Goal: Task Accomplishment & Management: Complete application form

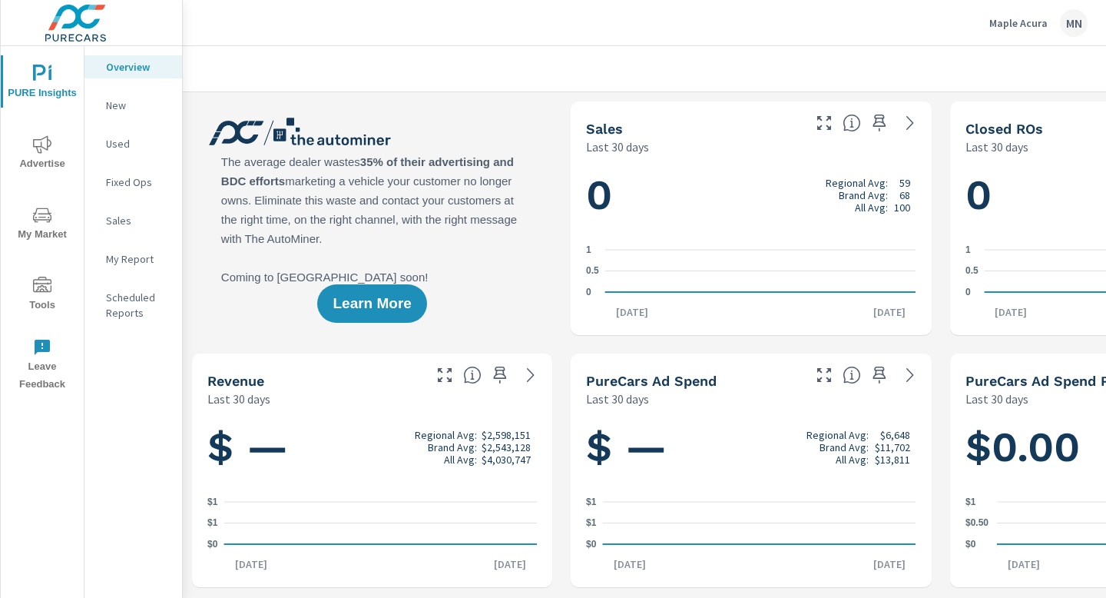
click at [45, 280] on icon "nav menu" at bounding box center [42, 286] width 18 height 18
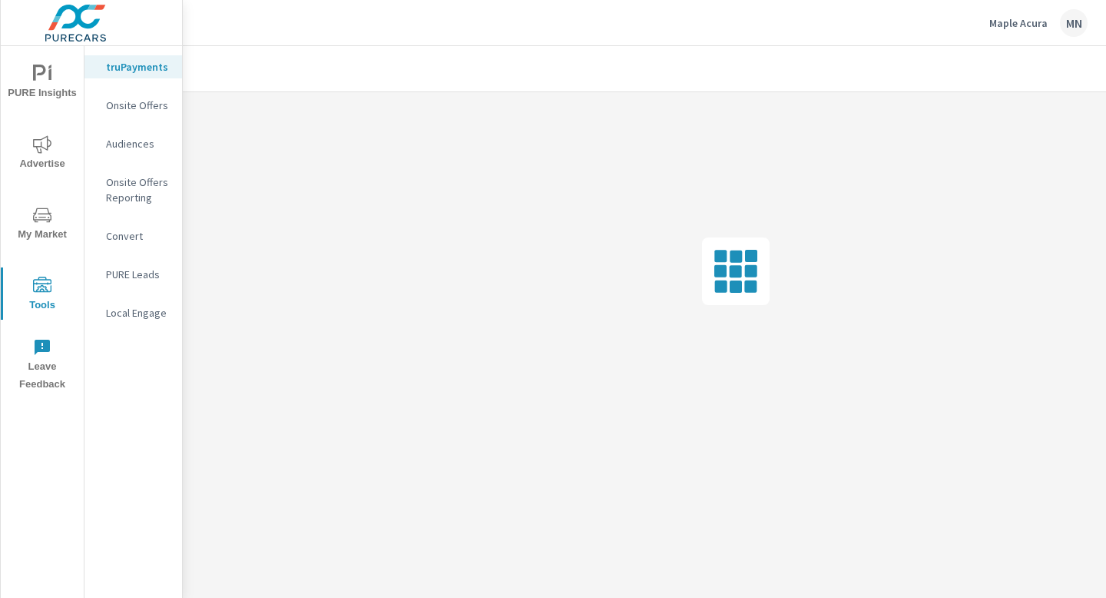
click at [148, 104] on p "Onsite Offers" at bounding box center [138, 105] width 64 height 15
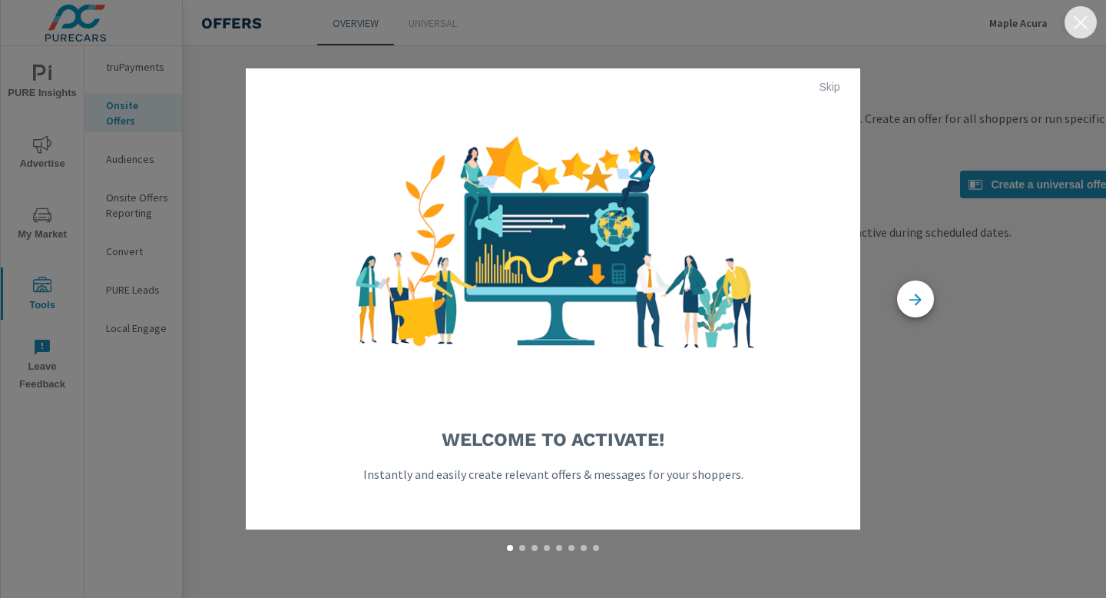
click at [1083, 26] on icon "button" at bounding box center [1081, 22] width 18 height 18
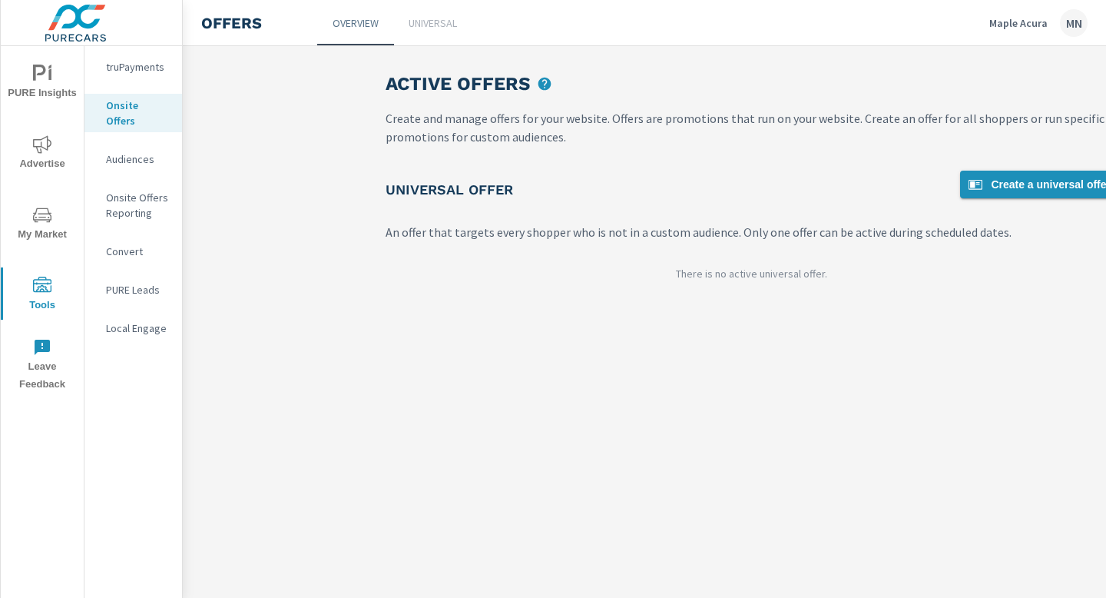
click at [1004, 184] on span "Create a universal offer" at bounding box center [1038, 184] width 144 height 18
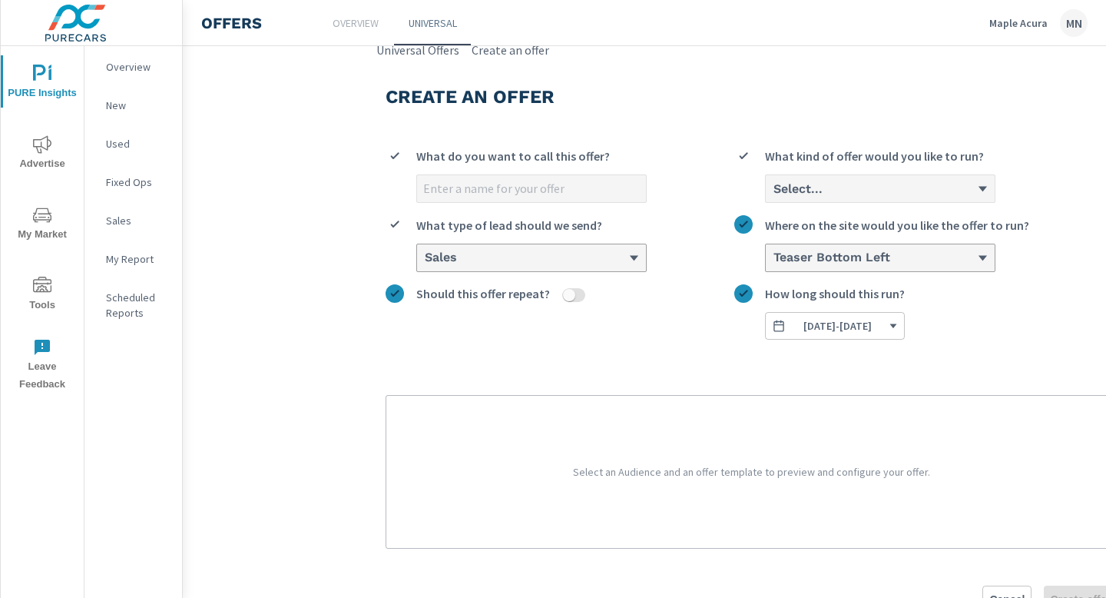
scroll to position [7, 0]
click at [468, 184] on input "What do you want to call this offer?" at bounding box center [531, 187] width 229 height 27
drag, startPoint x: 447, startPoint y: 185, endPoint x: 418, endPoint y: 185, distance: 29.2
click at [418, 185] on input "2025 ADX - september 2025" at bounding box center [531, 187] width 229 height 27
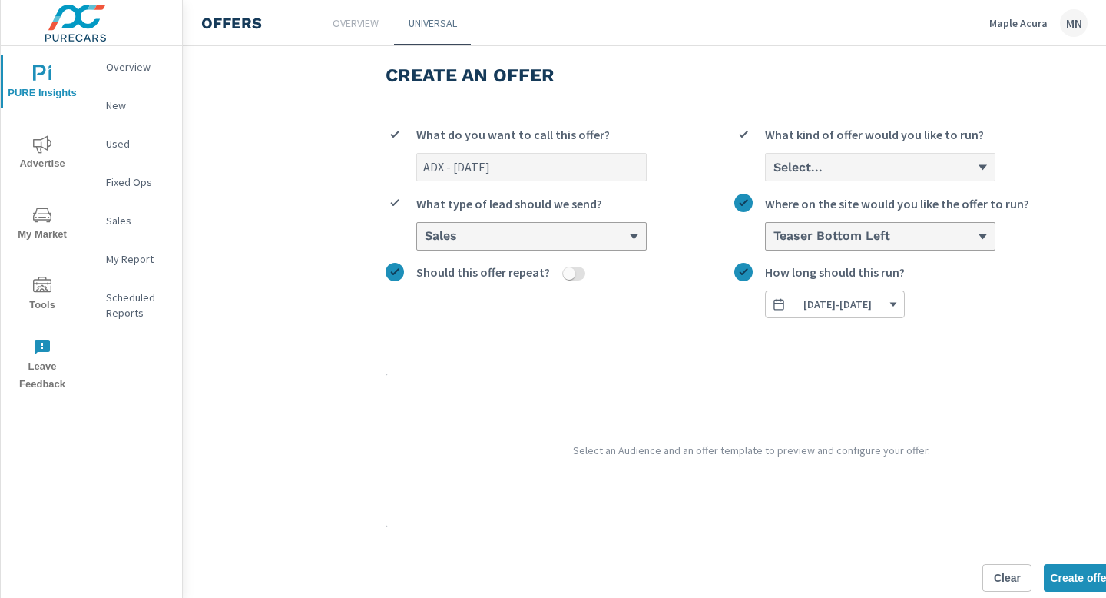
scroll to position [57, 0]
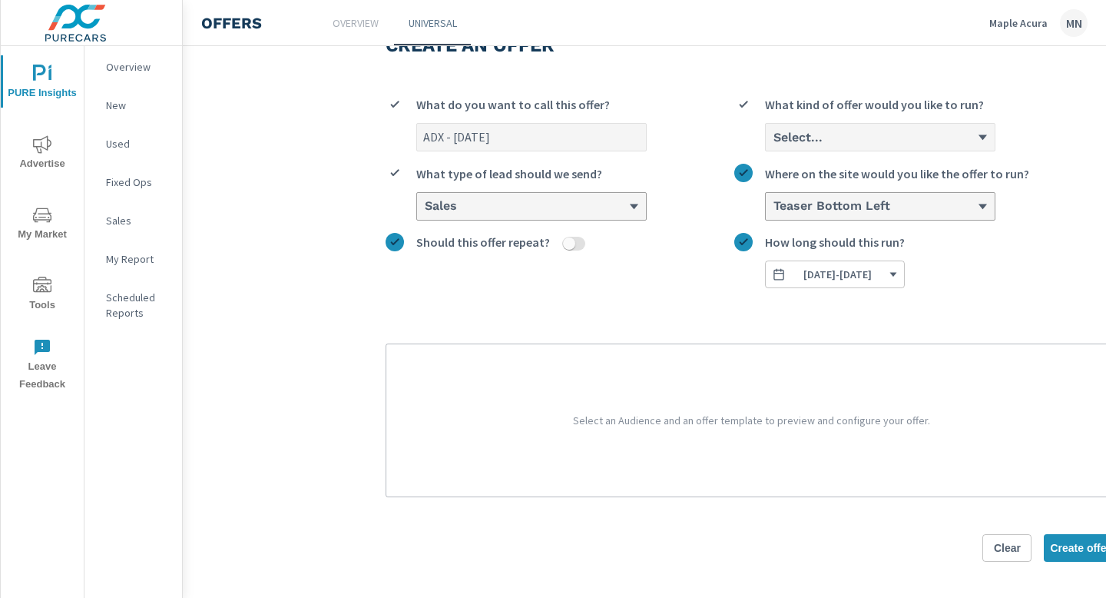
type input "ADX - september 2025"
click at [963, 131] on div "Select..." at bounding box center [874, 137] width 205 height 15
click at [774, 131] on input "Select... What kind of offer would you like to run?" at bounding box center [773, 138] width 2 height 14
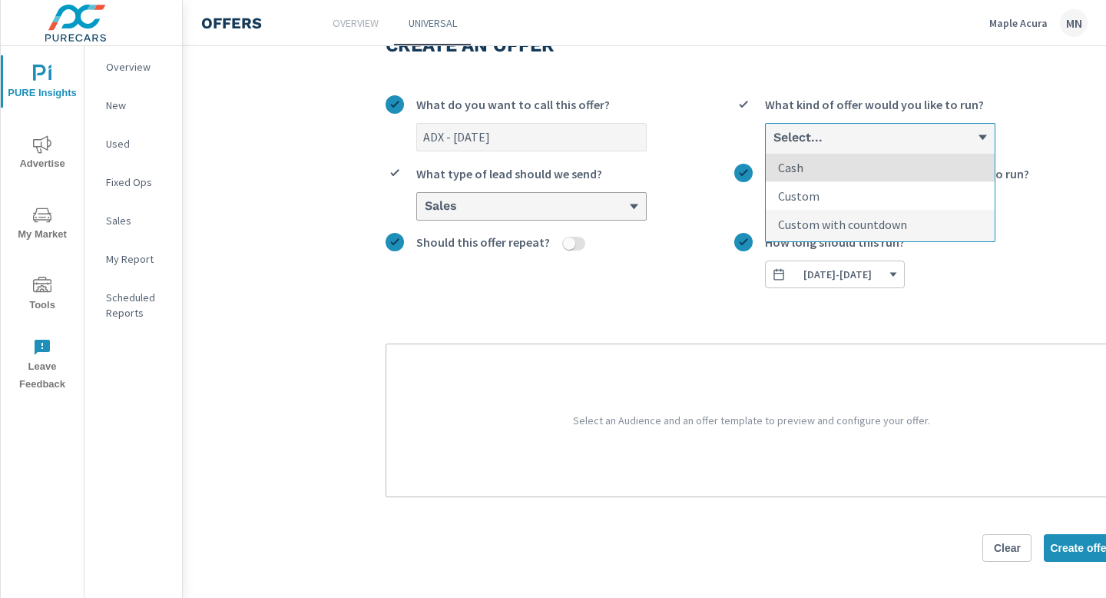
click at [868, 192] on li "Custom" at bounding box center [880, 196] width 229 height 28
click at [774, 144] on input "option Cash focused, 1 of 3. 3 results available. Use Up and Down to choose opt…" at bounding box center [773, 138] width 2 height 14
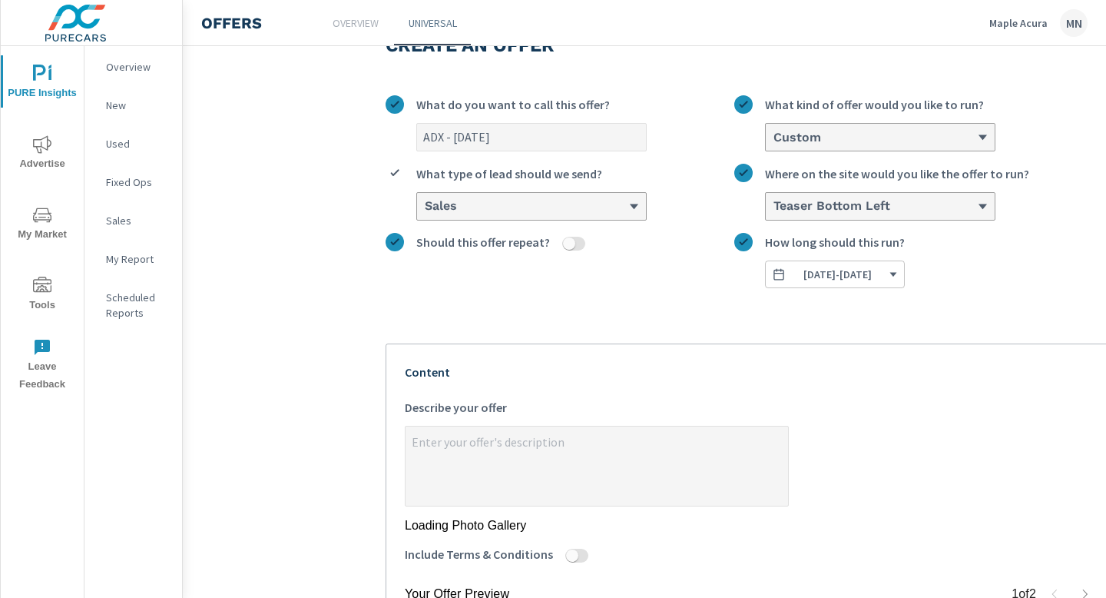
type textarea "x"
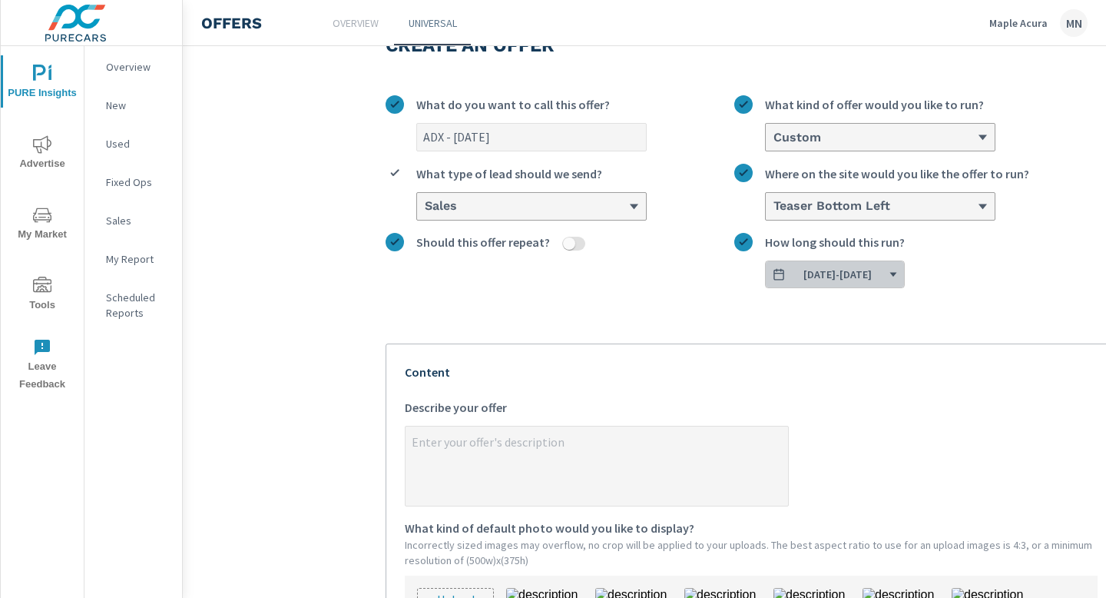
click at [898, 275] on span "09/04/2025 - 09/30/2025" at bounding box center [835, 274] width 126 height 14
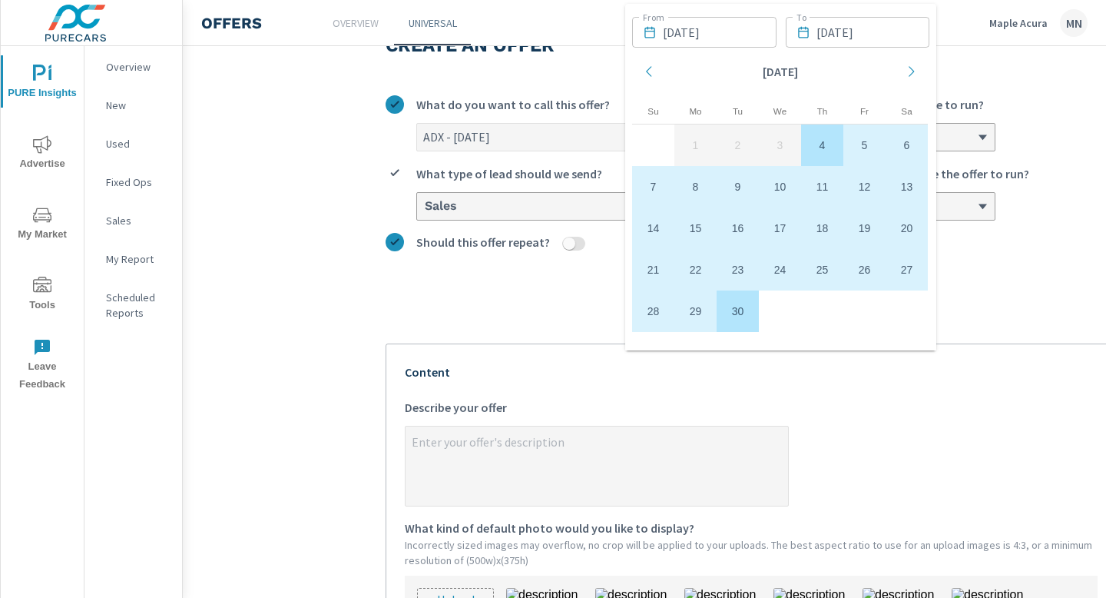
click at [1009, 240] on label "09/04/2025 - 09/30/2025 How long should this run?" at bounding box center [925, 260] width 383 height 55
click at [905, 260] on button "09/04/2025 - 09/30/2025" at bounding box center [835, 274] width 140 height 28
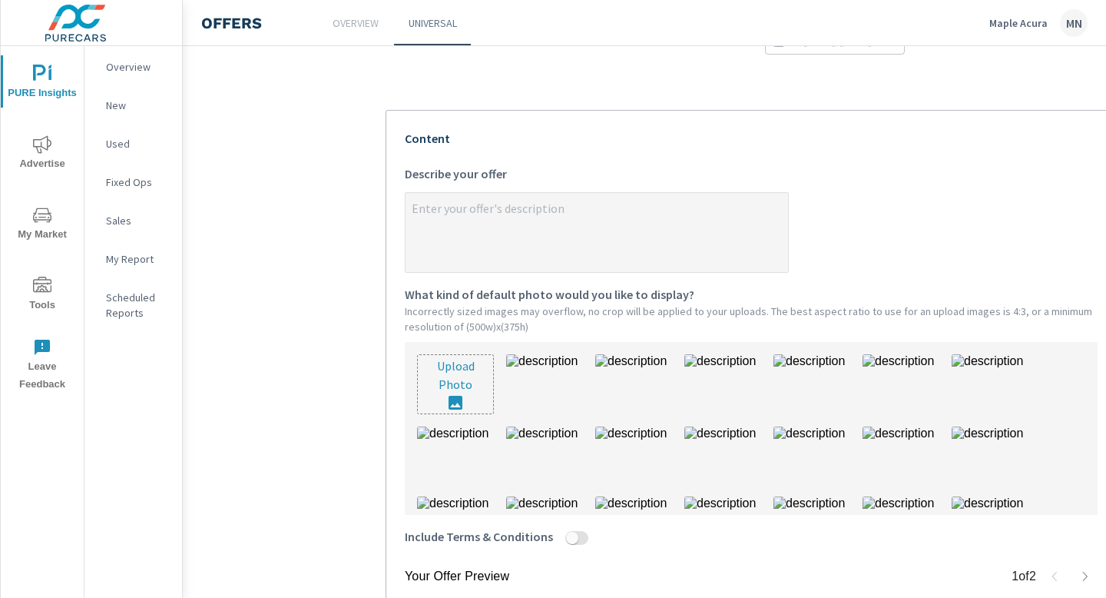
scroll to position [318, 0]
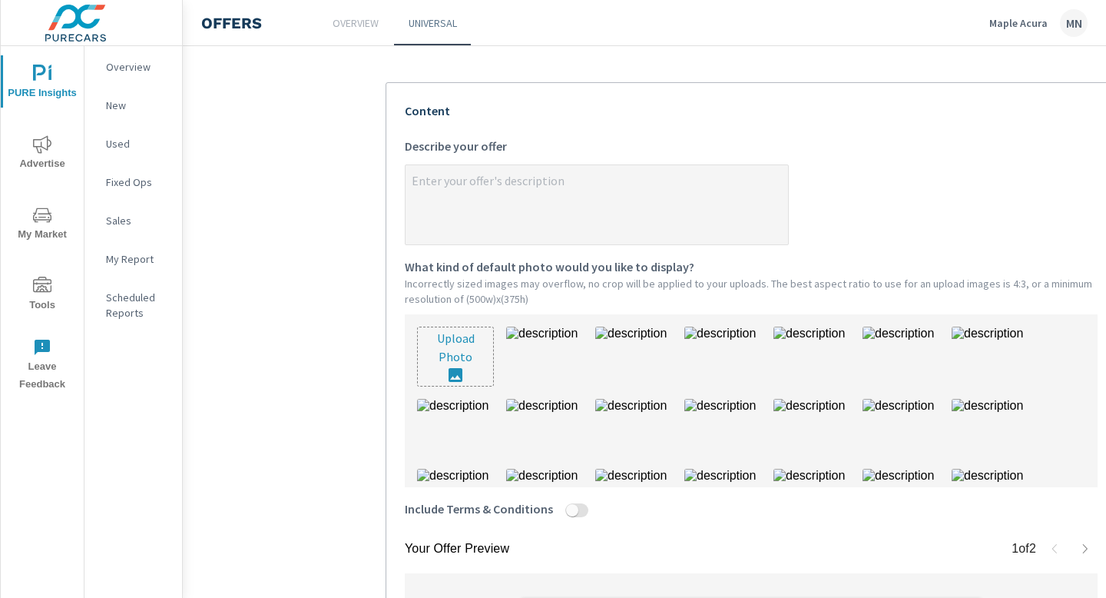
click at [441, 362] on input "file" at bounding box center [455, 356] width 75 height 58
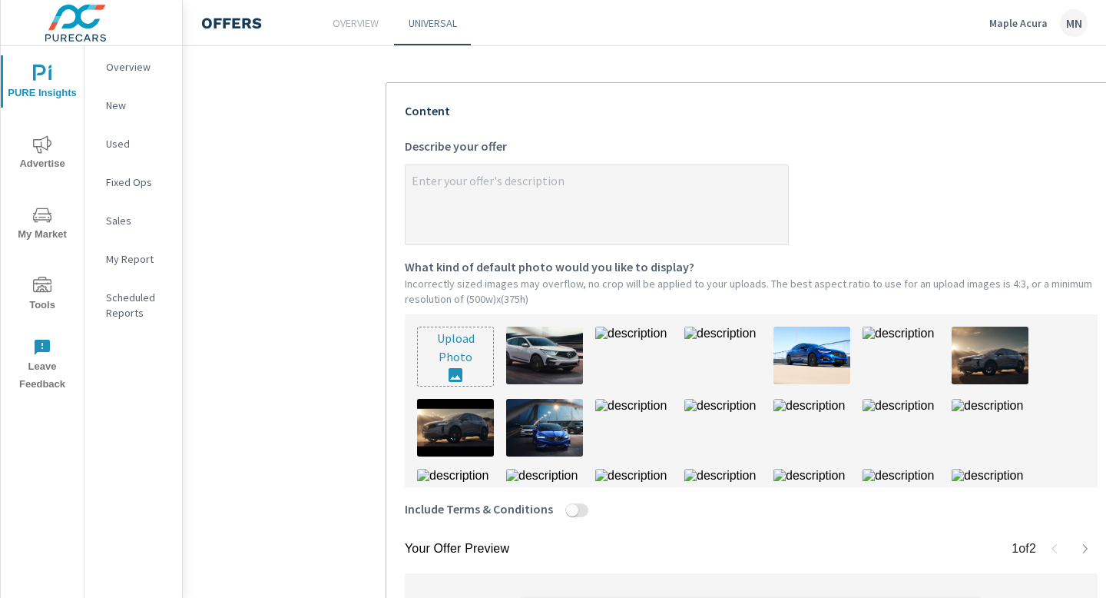
type input "C:\fakepath\780A-25 Maple Acura September OEM9(500x375).jpg"
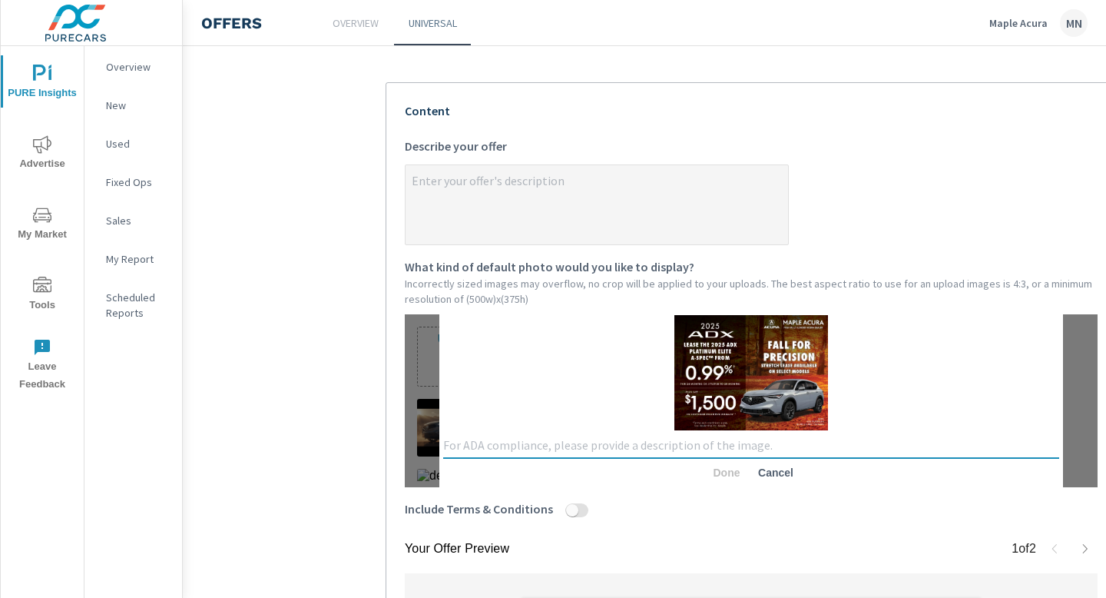
click at [634, 444] on textarea at bounding box center [751, 445] width 616 height 15
type textarea "2025 ADX Platinum Elite A-Spec"
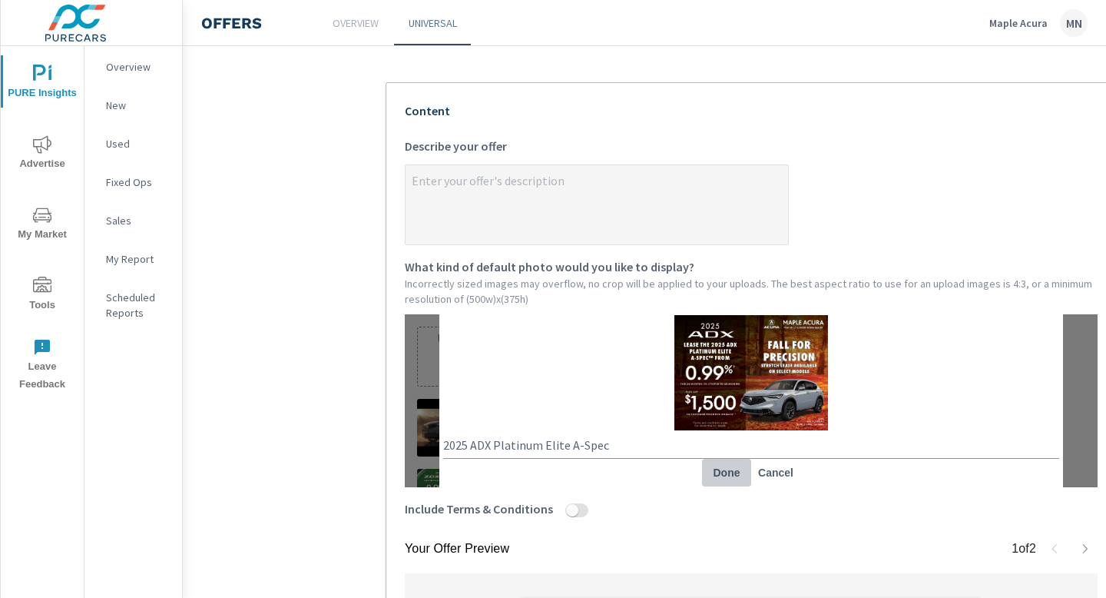
click at [735, 466] on span "Done" at bounding box center [726, 473] width 37 height 14
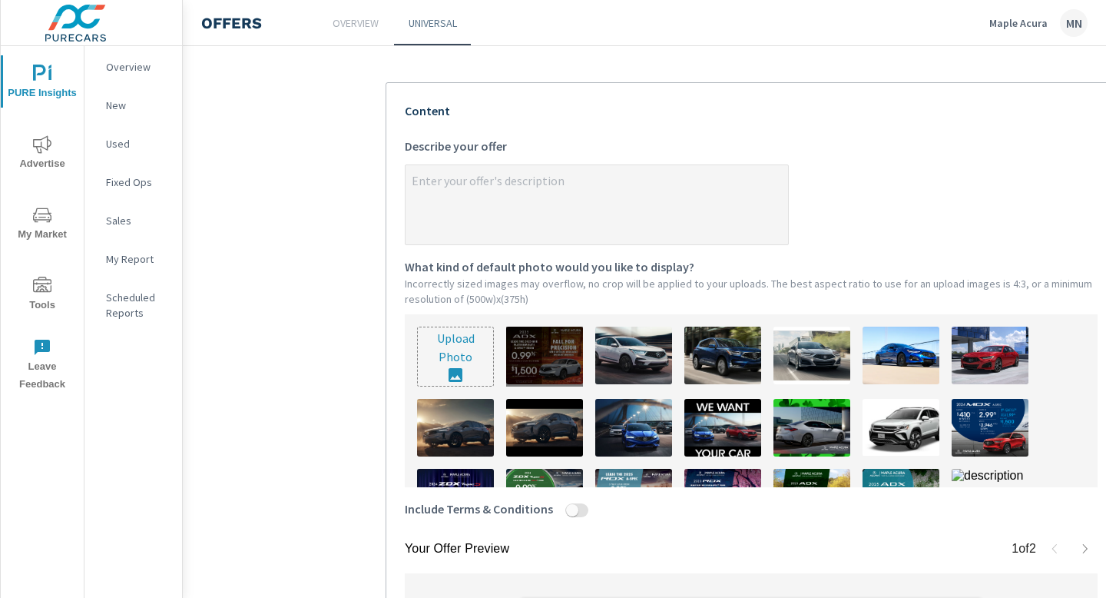
click at [539, 364] on div at bounding box center [544, 356] width 77 height 60
click at [538, 366] on div at bounding box center [544, 356] width 77 height 60
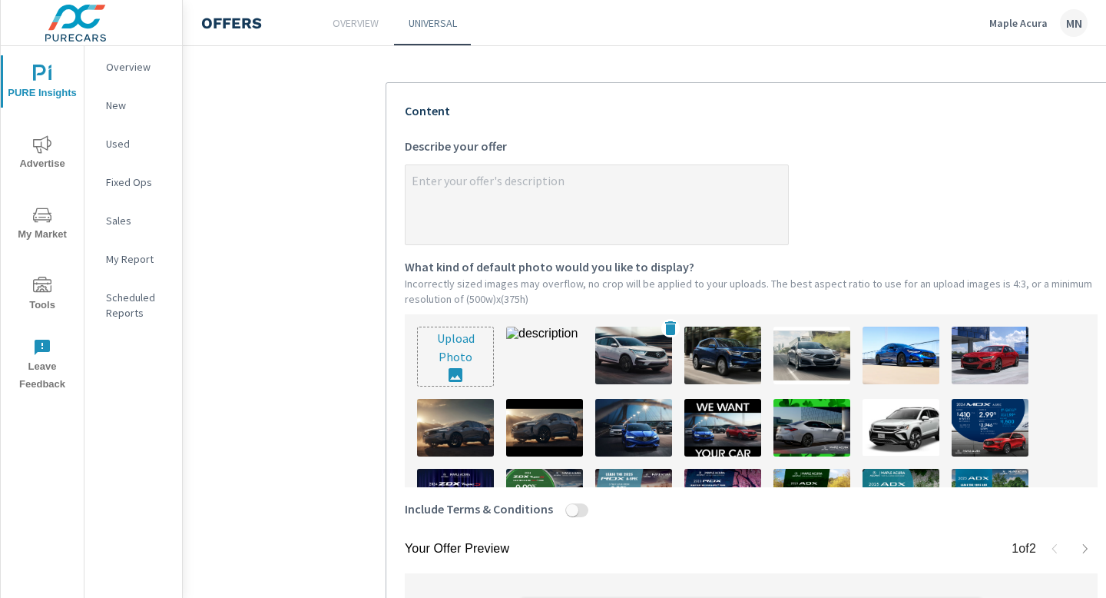
scroll to position [33, 0]
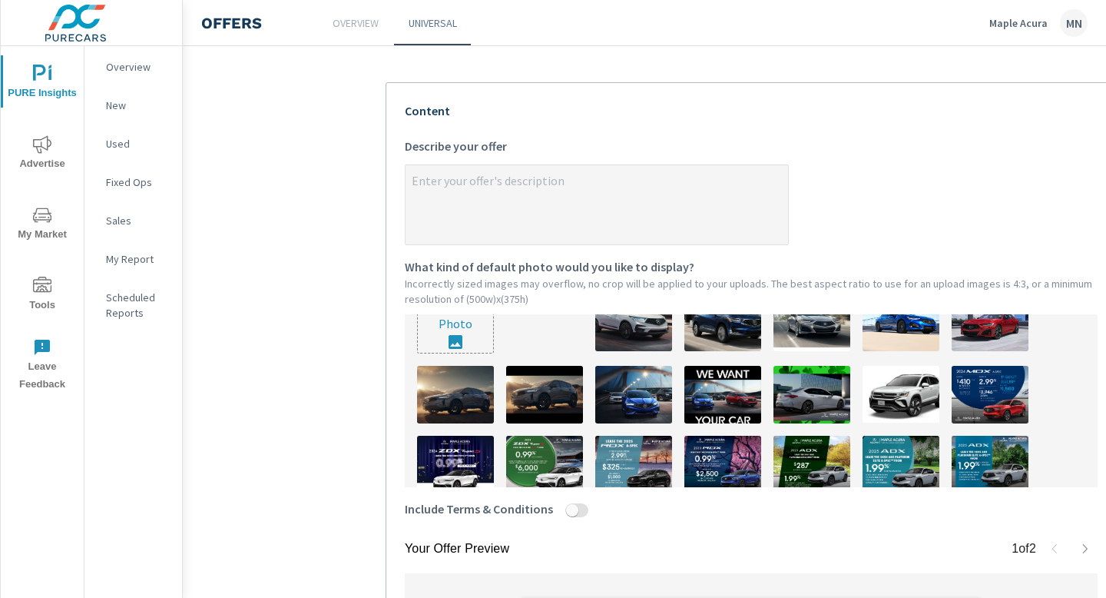
click at [543, 328] on img at bounding box center [544, 322] width 77 height 58
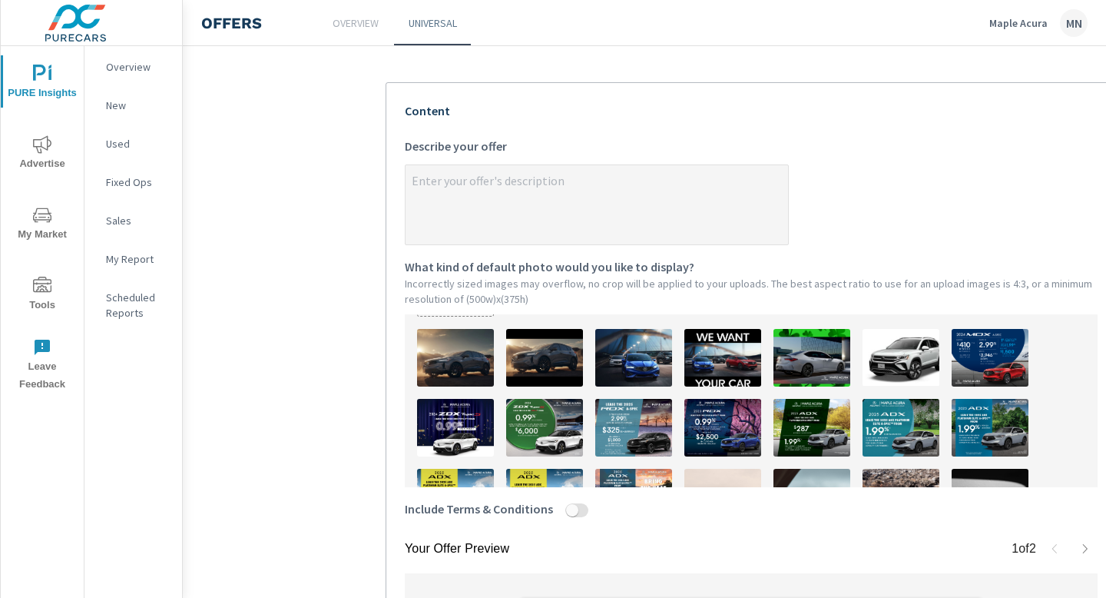
scroll to position [84, 0]
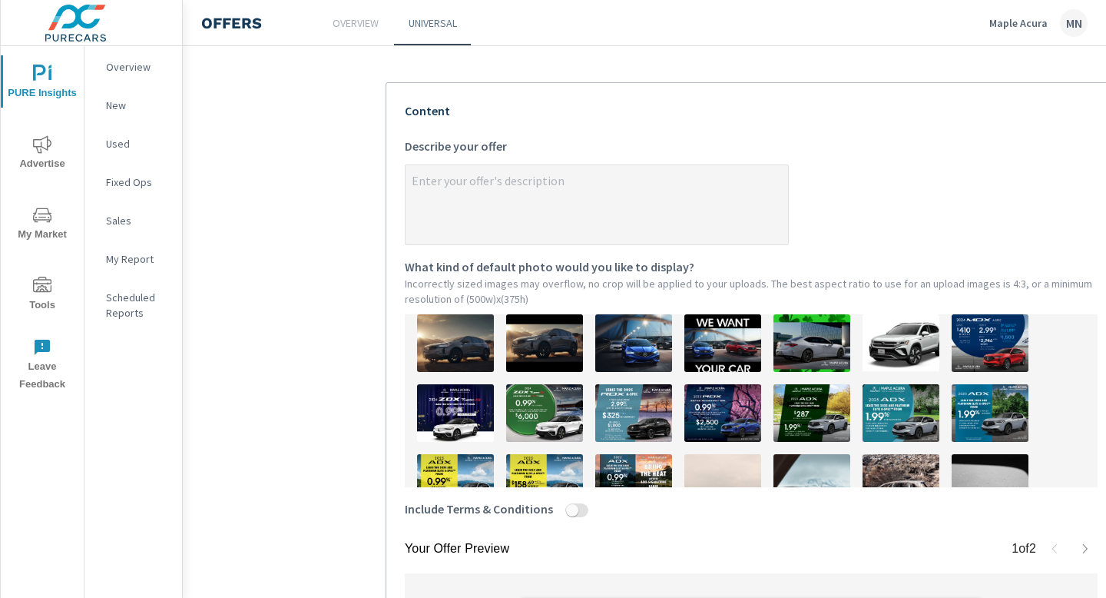
drag, startPoint x: 569, startPoint y: 512, endPoint x: 605, endPoint y: 512, distance: 36.1
click at [605, 512] on label "Include Terms & Conditions" at bounding box center [751, 513] width 693 height 28
click at [578, 512] on button "Include Terms & Conditions" at bounding box center [572, 510] width 12 height 14
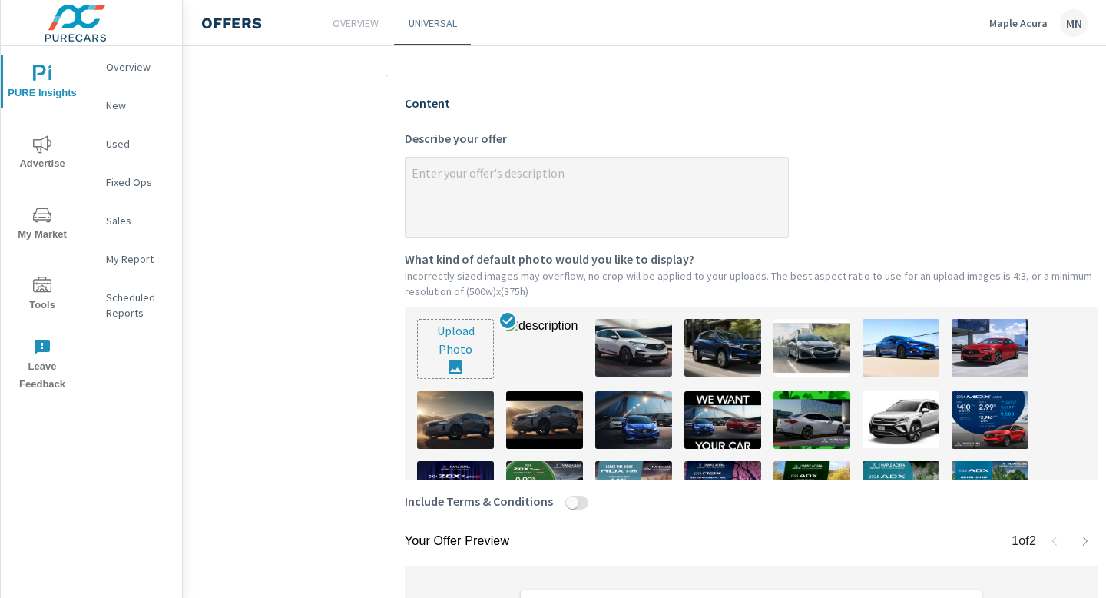
scroll to position [363, 0]
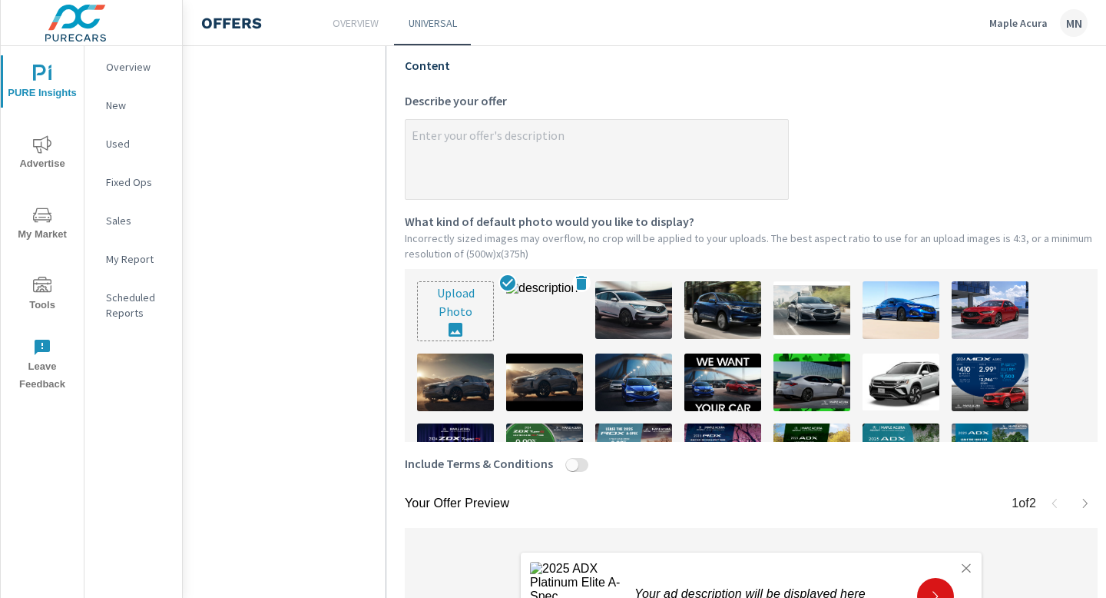
click at [527, 304] on img at bounding box center [544, 310] width 77 height 58
click at [505, 277] on icon at bounding box center [507, 282] width 15 height 15
click at [510, 283] on icon at bounding box center [507, 282] width 15 height 15
type textarea "x"
click at [489, 165] on textarea "x Describe your offer" at bounding box center [597, 160] width 383 height 77
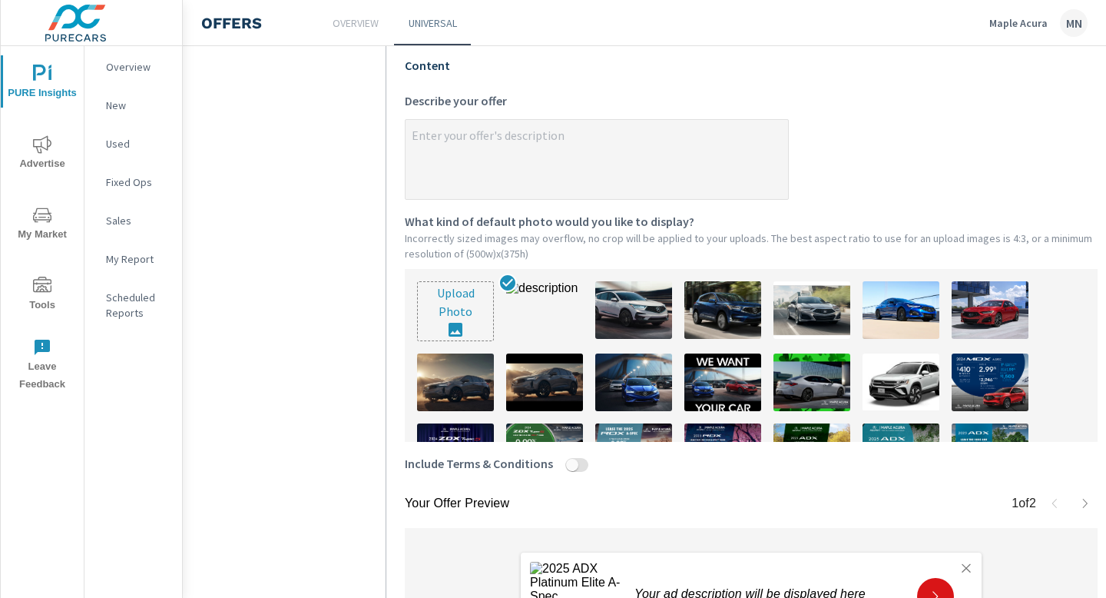
paste textarea "Now Leasing: 2025 ADX Platinum Elite A-Spec From 0.99% APR for 24 months* + Up …"
type textarea "Now Leasing: 2025 ADX Platinum Elite A-Spec From 0.99% APR for 24 months* + Up …"
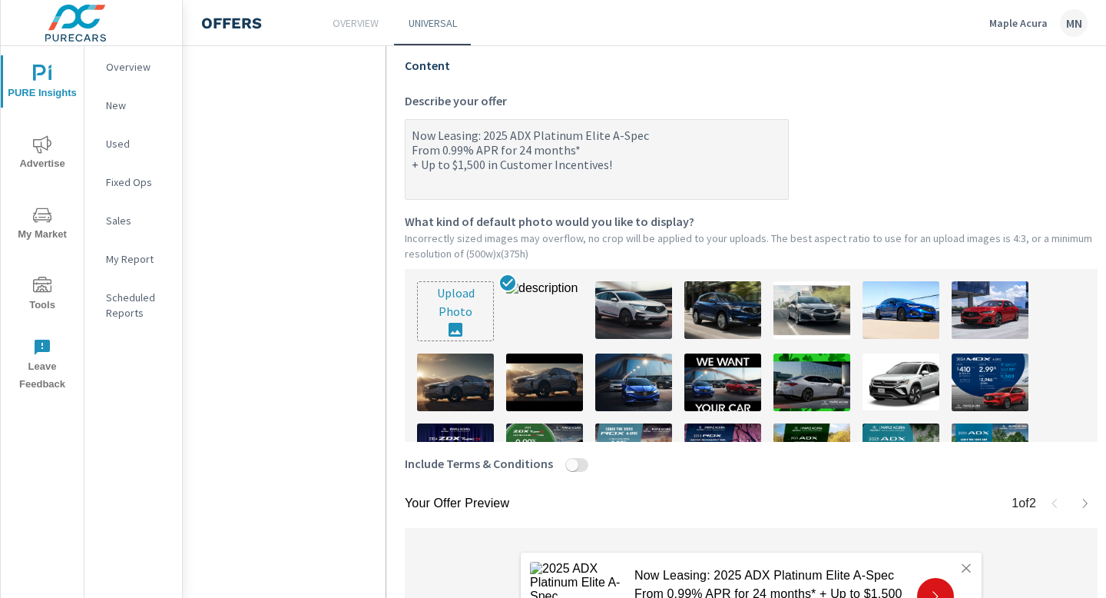
type textarea "x"
click at [408, 167] on textarea "Now Leasing: 2025 ADX Platinum Elite A-Spec From 0.99% APR for 24 months* + Up …" at bounding box center [597, 160] width 383 height 77
type textarea "Now Leasing: 2025 ADX Platinum Elite A-Spec From 0.99% APR for 24 months*+ Up t…"
type textarea "x"
type textarea "Now Leasing: 2025 ADX Platinum Elite A-Spec From 0.99% APR for 24 months* + Up …"
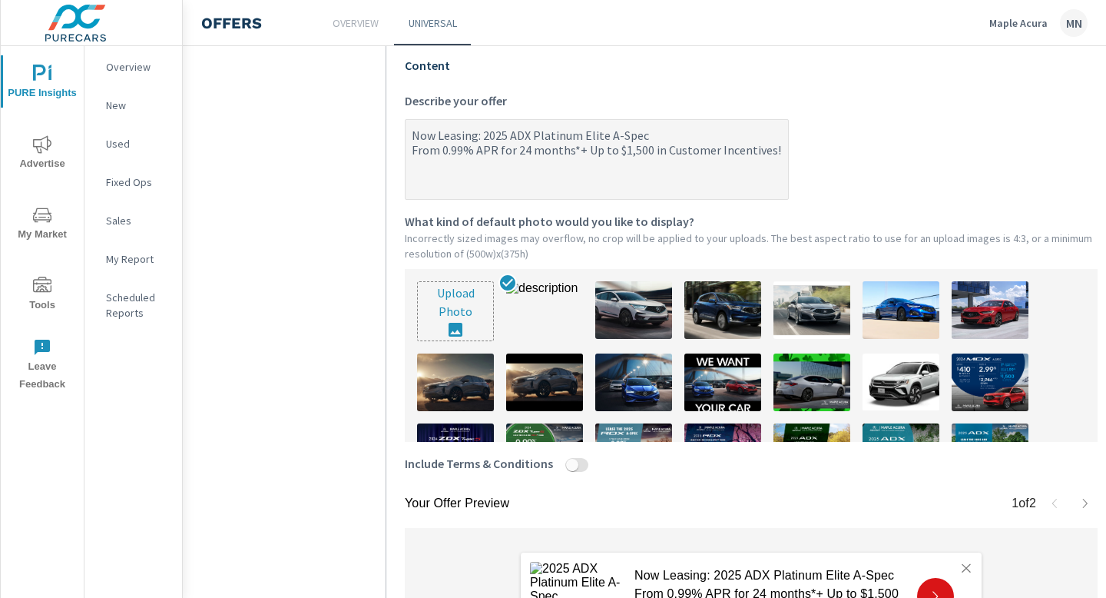
type textarea "x"
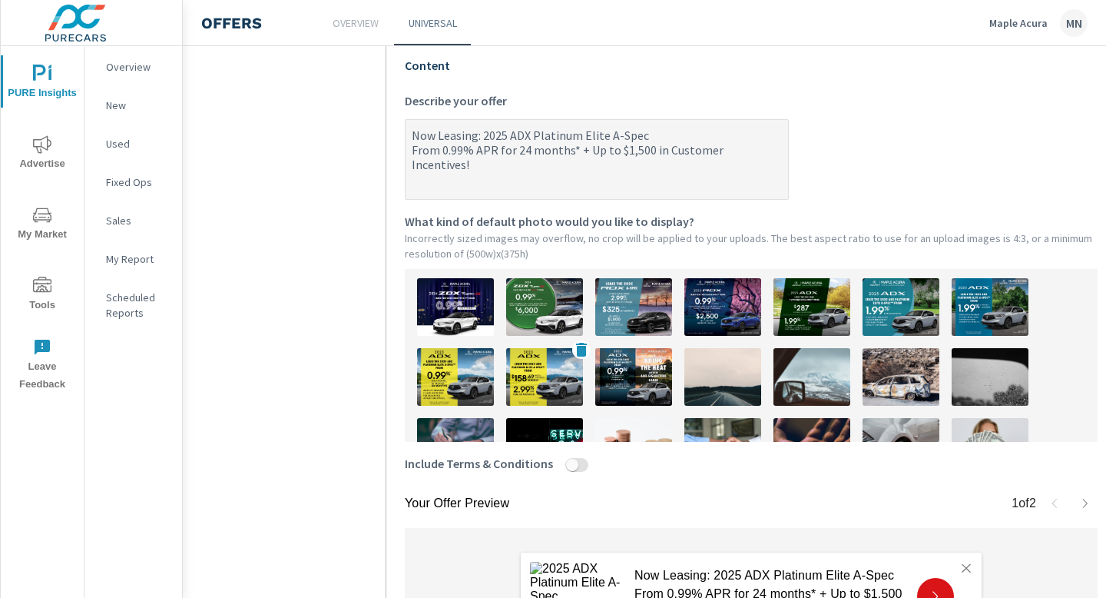
scroll to position [0, 0]
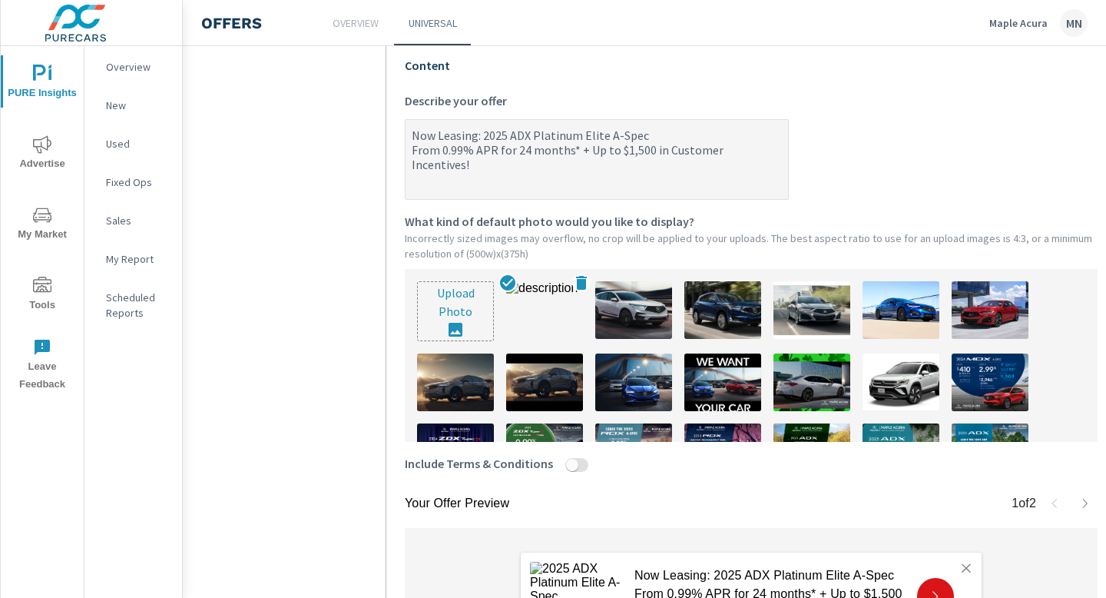
type textarea "Now Leasing: 2025 ADX Platinum Elite A-Spec From 0.99% APR for 24 months* + Up …"
click at [543, 290] on img at bounding box center [544, 310] width 77 height 58
click at [572, 287] on img at bounding box center [544, 310] width 77 height 58
click at [586, 282] on icon at bounding box center [581, 282] width 18 height 18
type textarea "x"
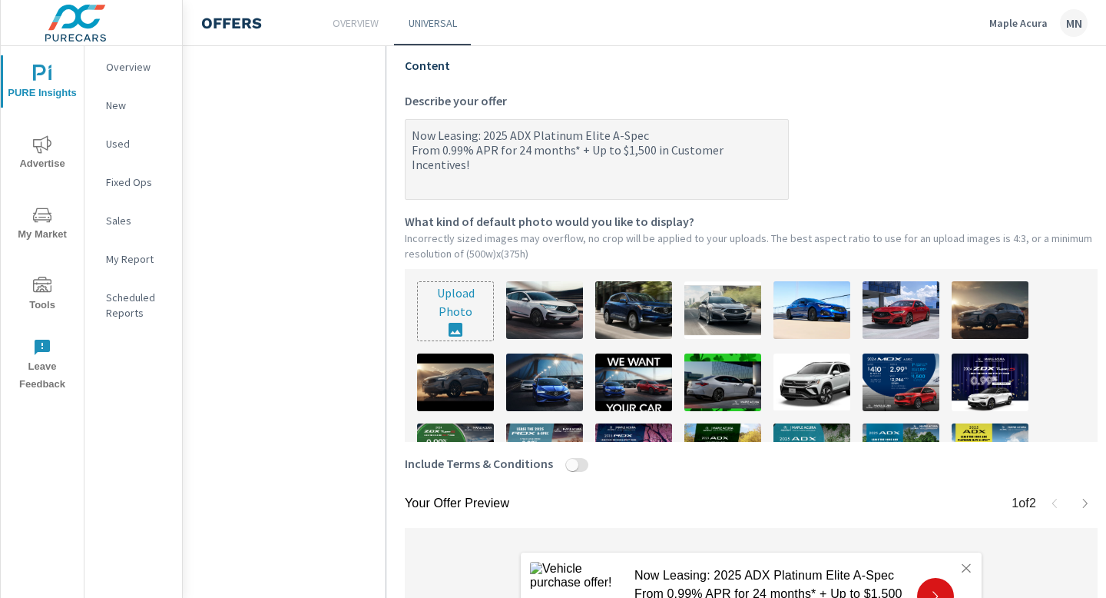
click at [452, 317] on input "file" at bounding box center [455, 311] width 75 height 58
type input "C:\fakepath\780A-25 Maple Acura September OEM9(500x375).jpg"
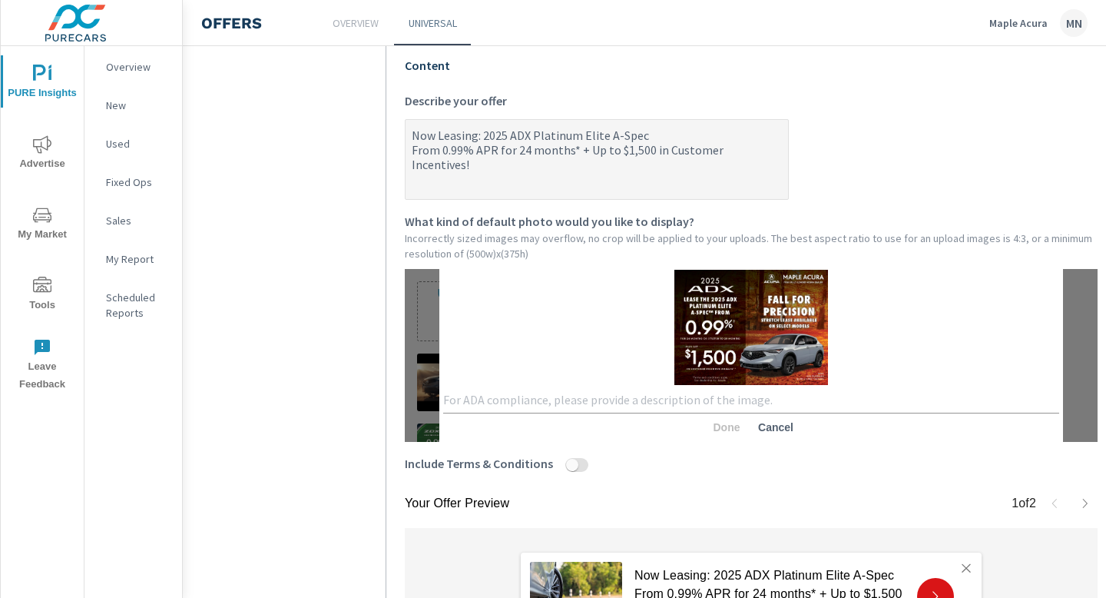
click at [598, 393] on textarea at bounding box center [751, 400] width 616 height 15
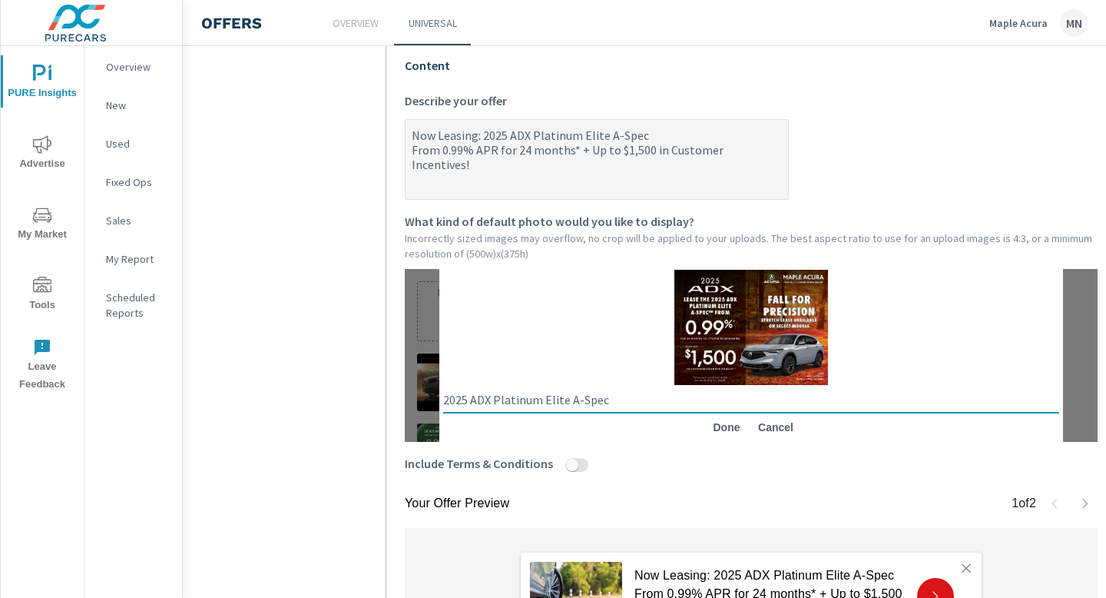
type textarea "2025 ADX Platinum Elite A-Spec"
click at [725, 426] on span "Done" at bounding box center [726, 427] width 37 height 14
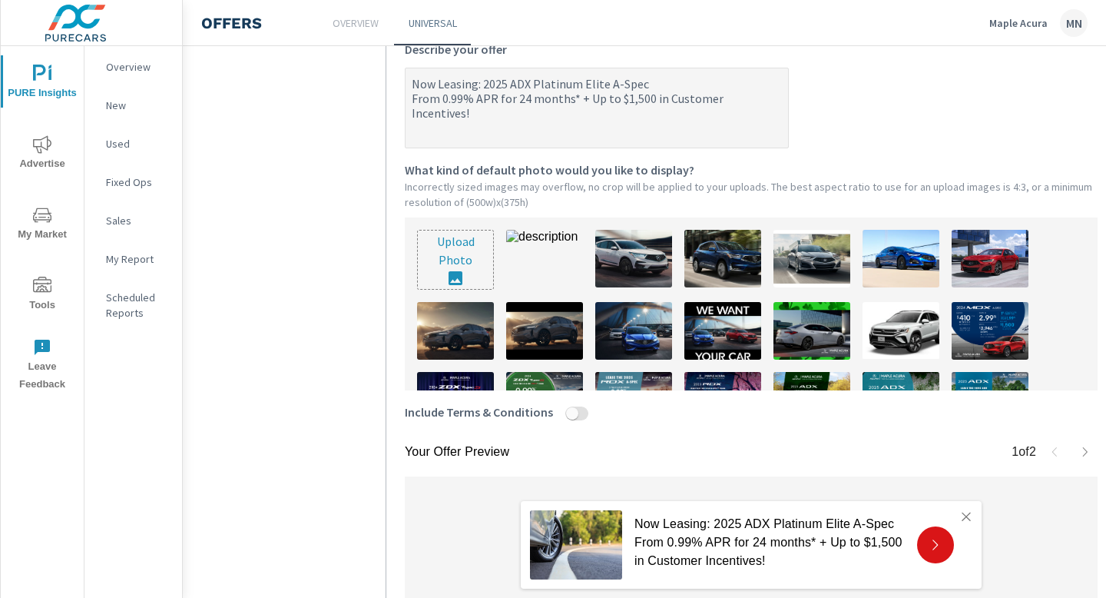
scroll to position [417, 0]
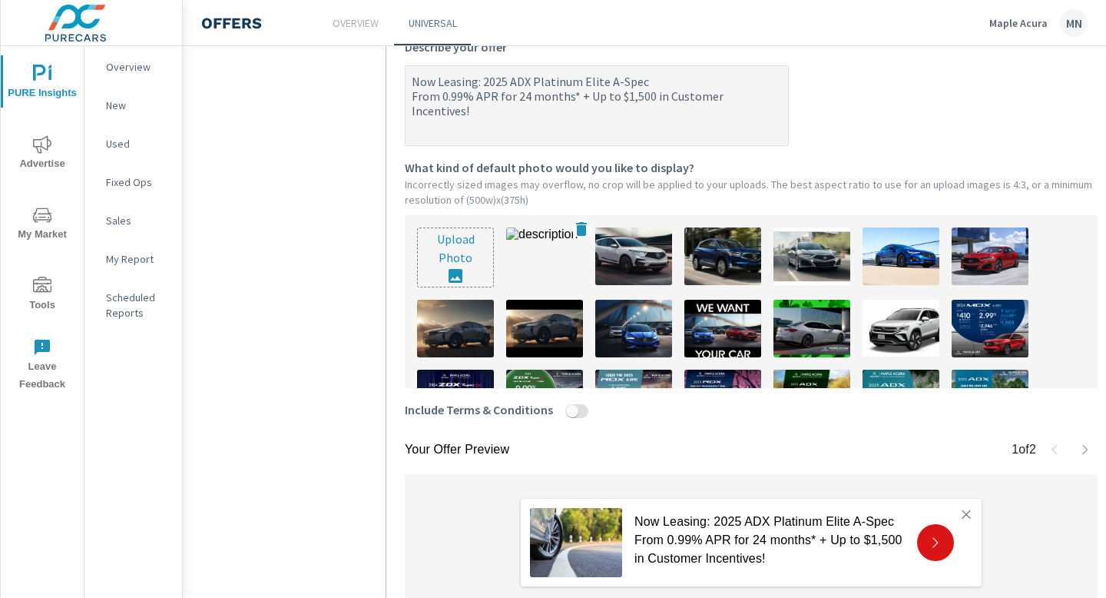
click at [562, 257] on img at bounding box center [544, 256] width 77 height 58
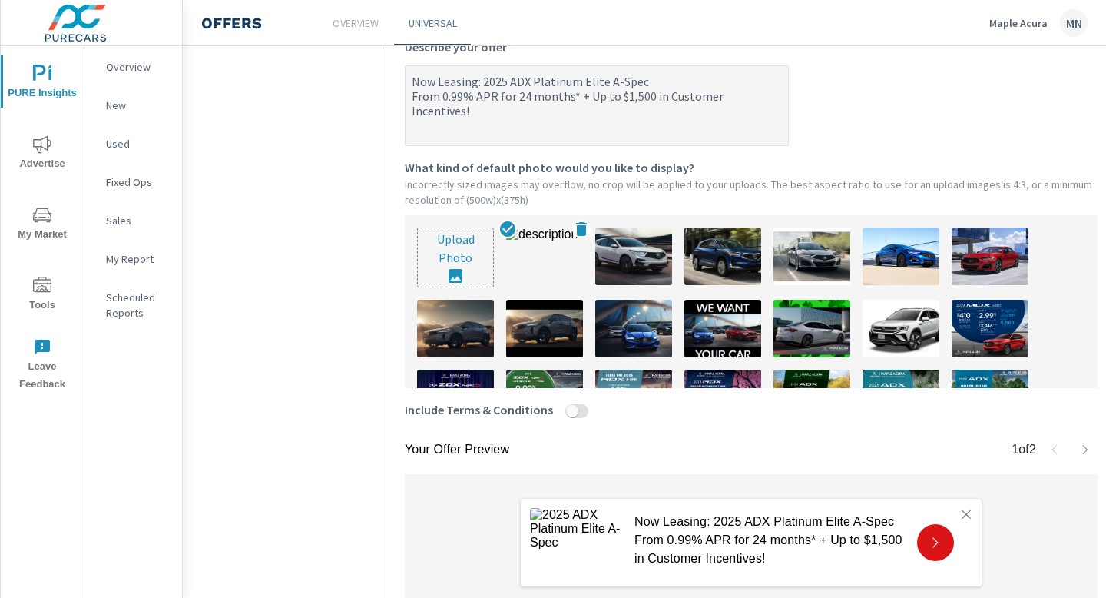
click at [576, 230] on icon at bounding box center [581, 229] width 18 height 18
type textarea "x"
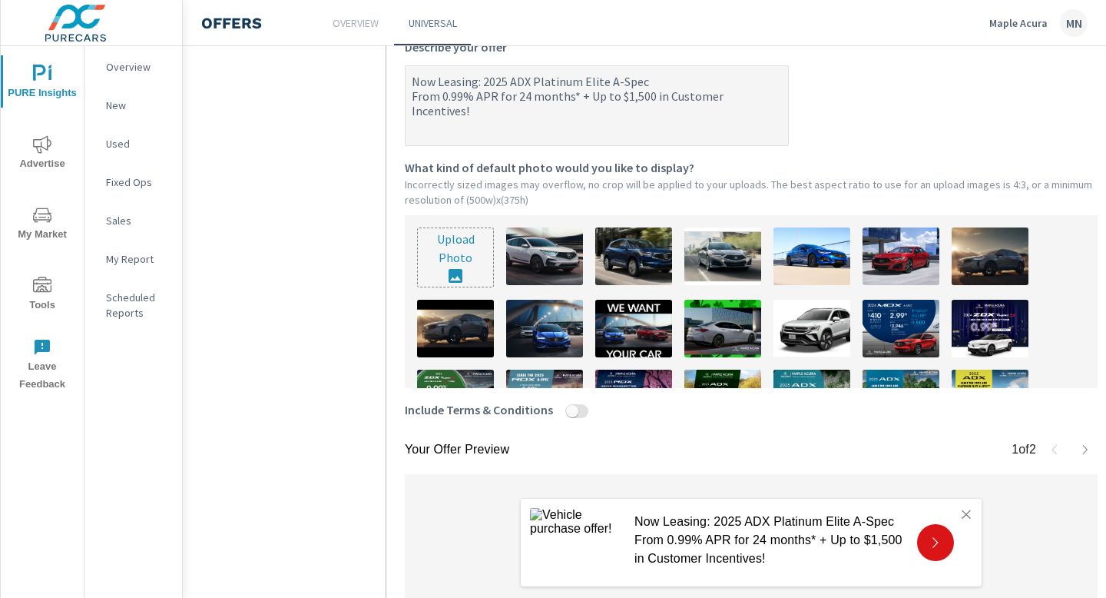
click at [450, 261] on input "file" at bounding box center [455, 257] width 75 height 58
type input "C:\fakepath\780A-25 Maple Acura September OEM9(500x375).jpg"
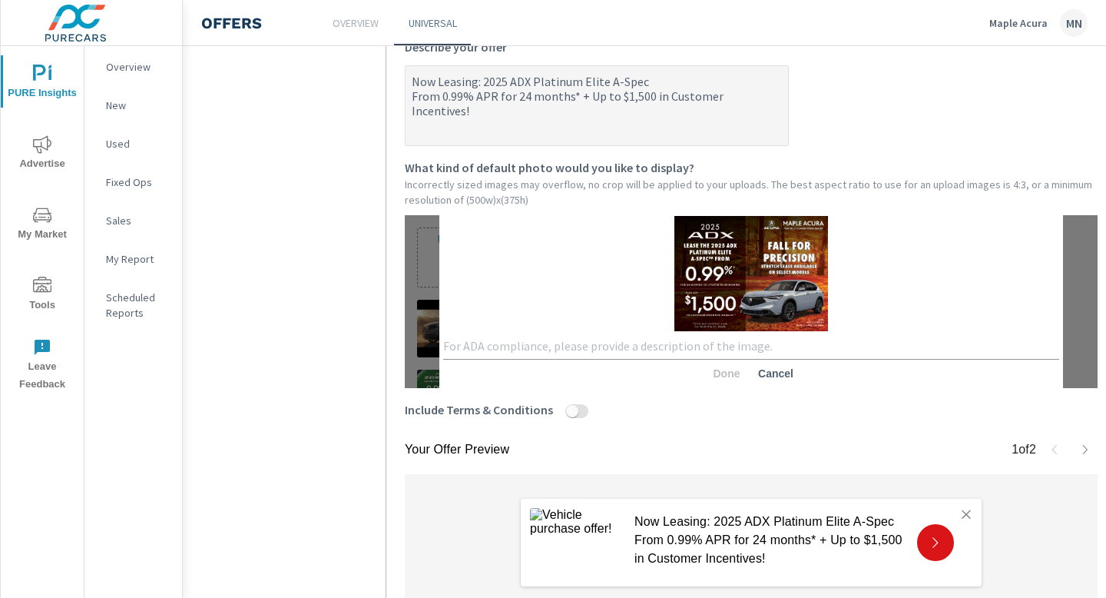
click at [676, 357] on div "x" at bounding box center [751, 346] width 616 height 25
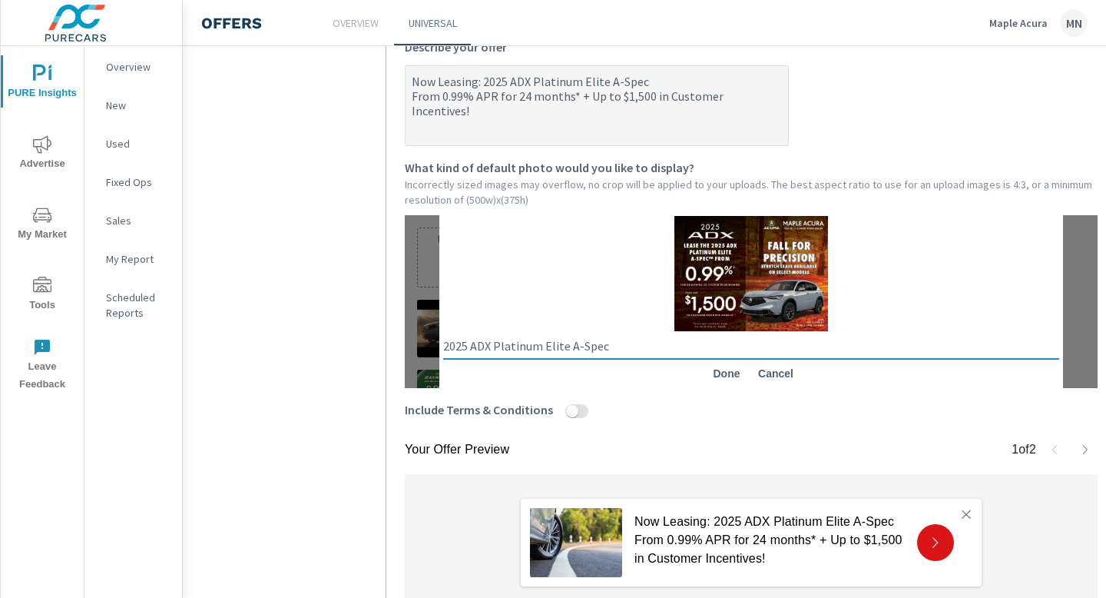
type textarea "2025 ADX Platinum Elite A-Spec"
click at [731, 378] on span "Done" at bounding box center [726, 373] width 37 height 14
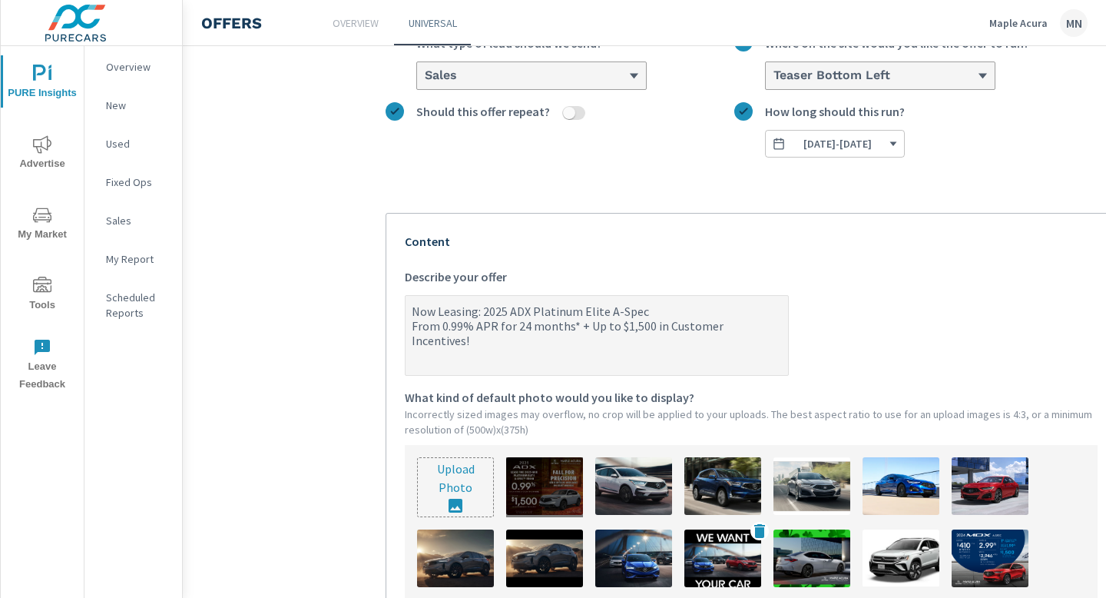
scroll to position [0, 0]
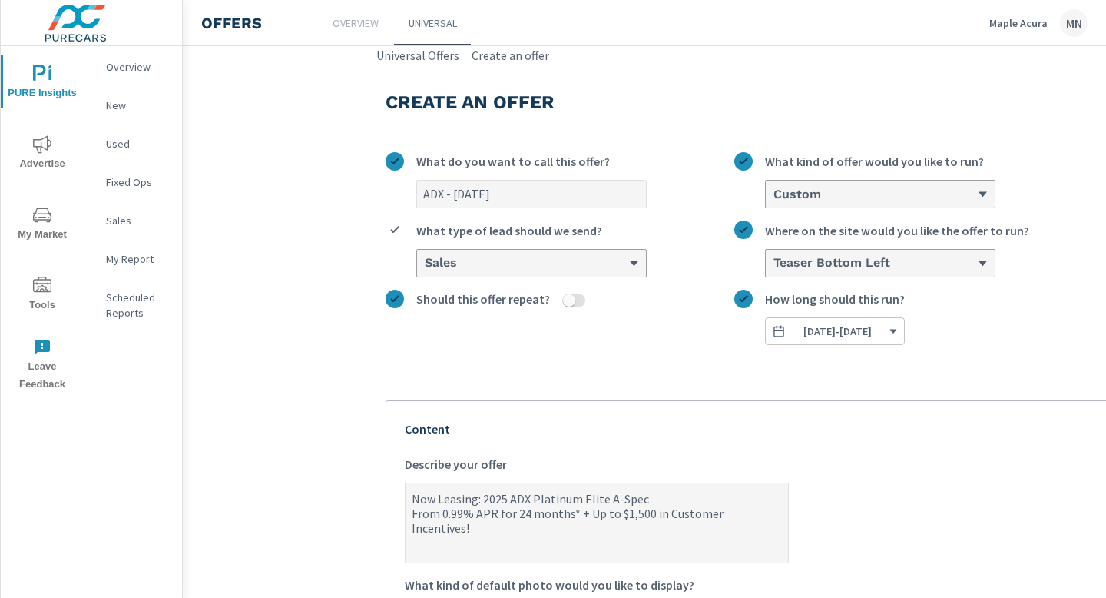
type textarea "x"
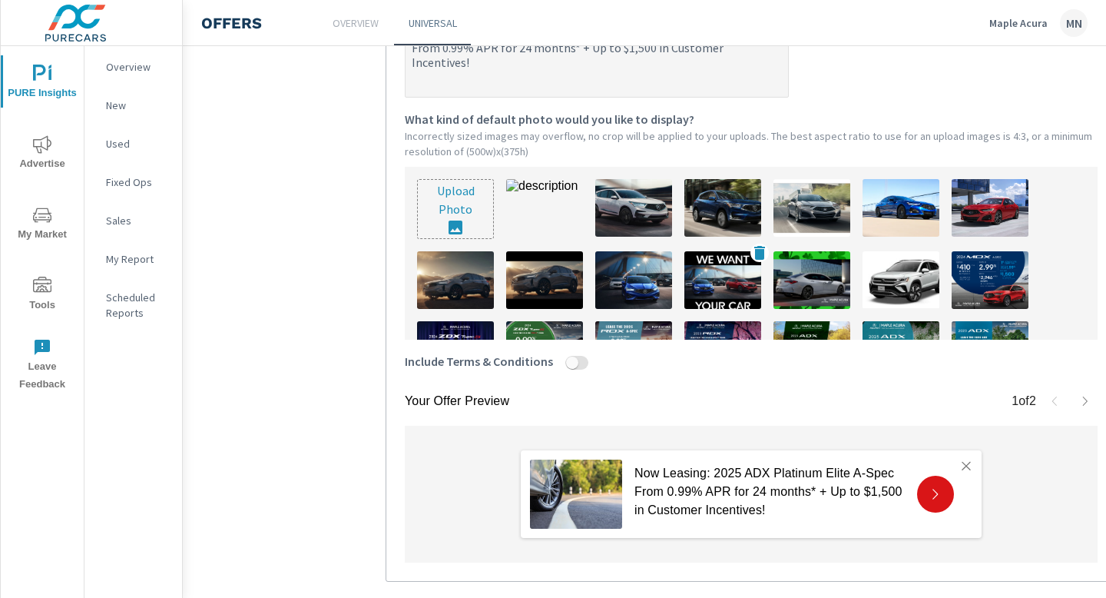
scroll to position [549, 0]
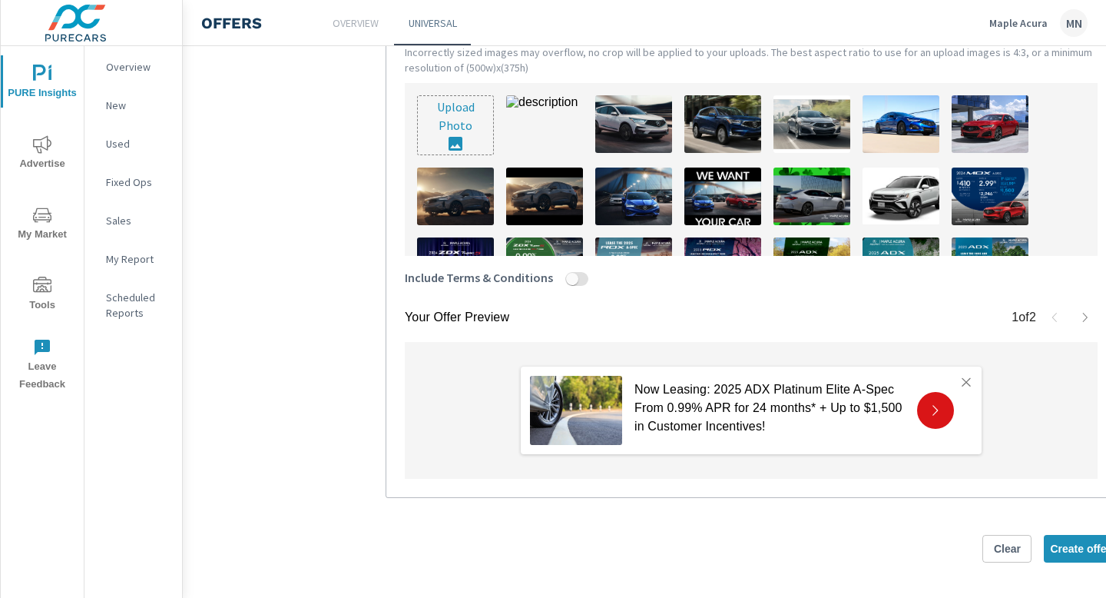
click at [569, 279] on input "Include Terms & Conditions" at bounding box center [572, 279] width 37 height 14
checkbox input "true"
type textarea "x"
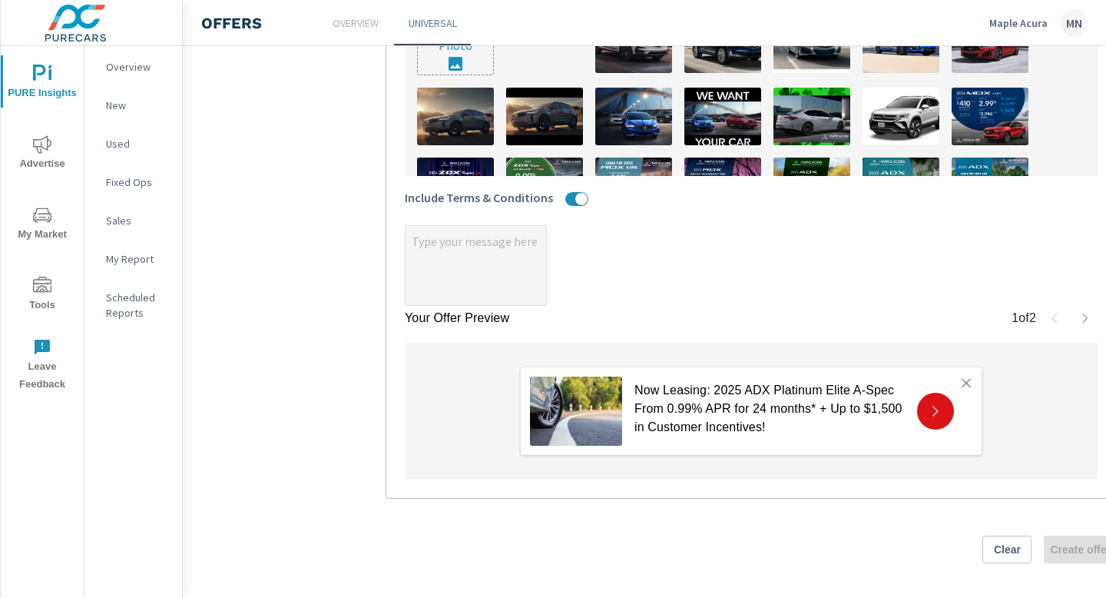
scroll to position [630, 0]
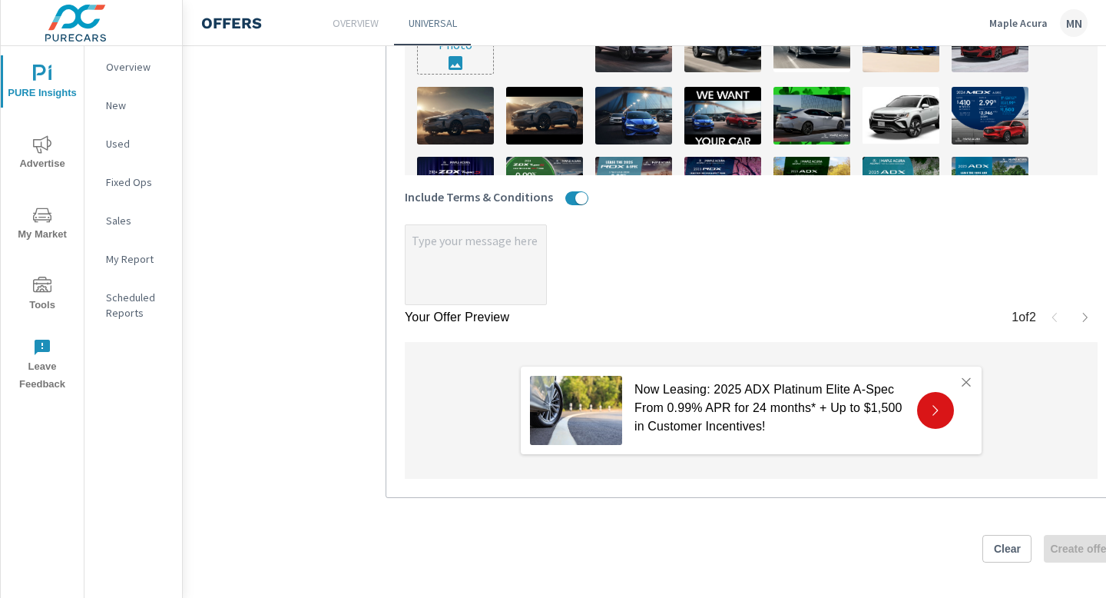
type textarea "x"
click at [483, 280] on textarea "x" at bounding box center [476, 265] width 141 height 77
type textarea "x"
type textarea "*"
type textarea "x"
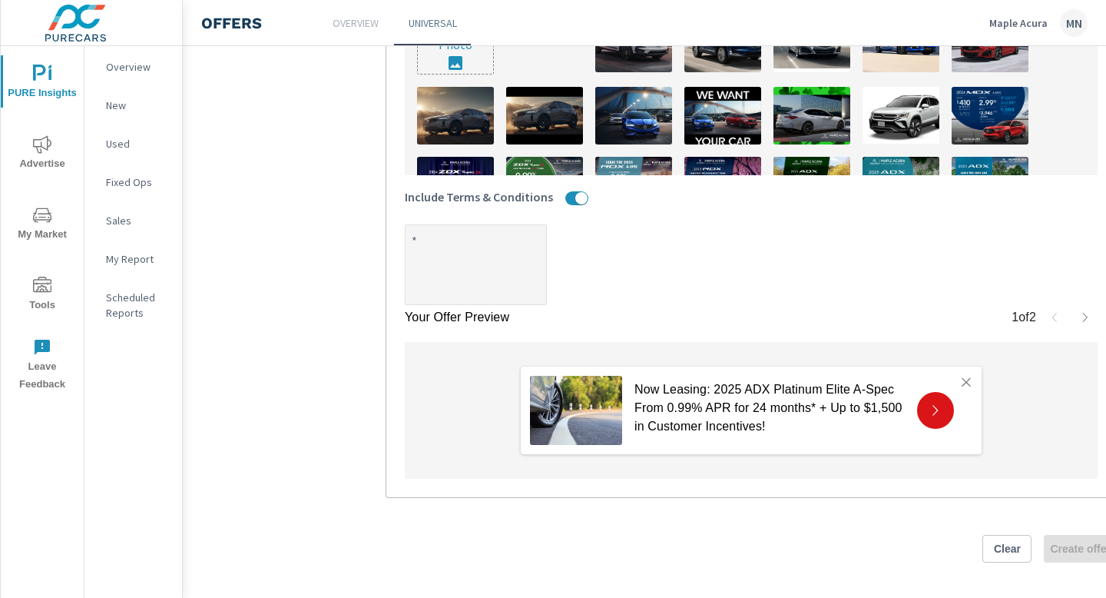
type textarea "x"
type textarea "*T"
type textarea "x"
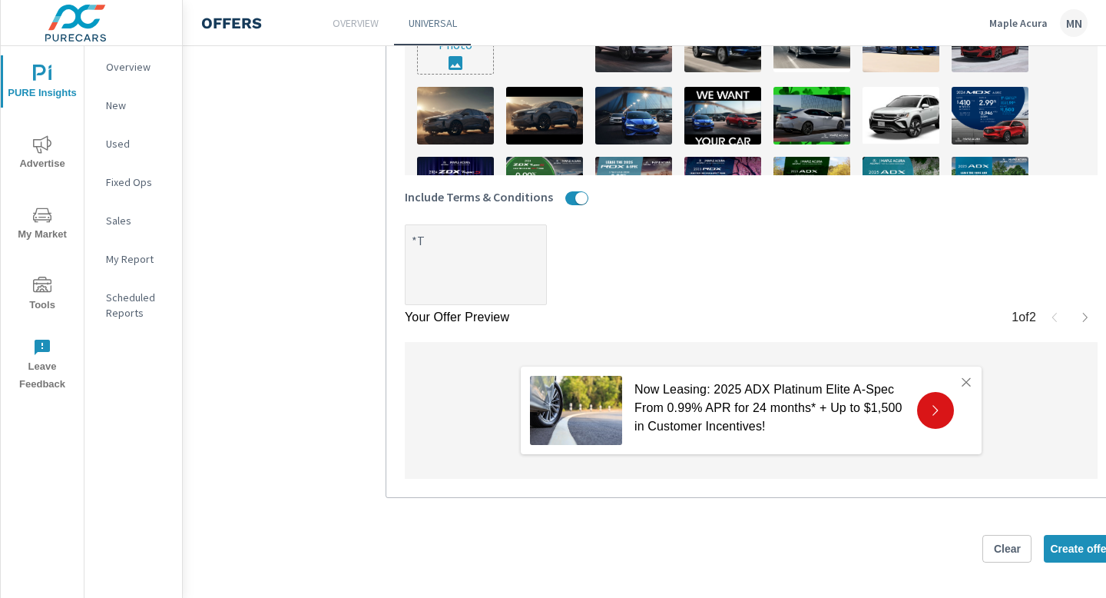
type textarea "x"
type textarea "*Te"
type textarea "x"
type textarea "*Ter"
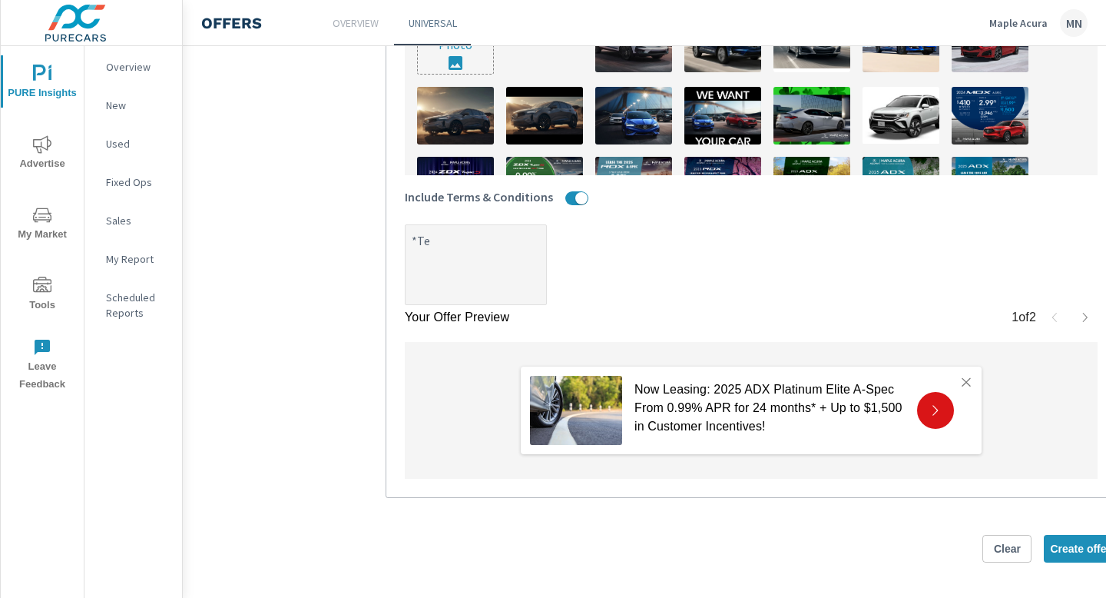
type textarea "x"
type textarea "*Term"
type textarea "x"
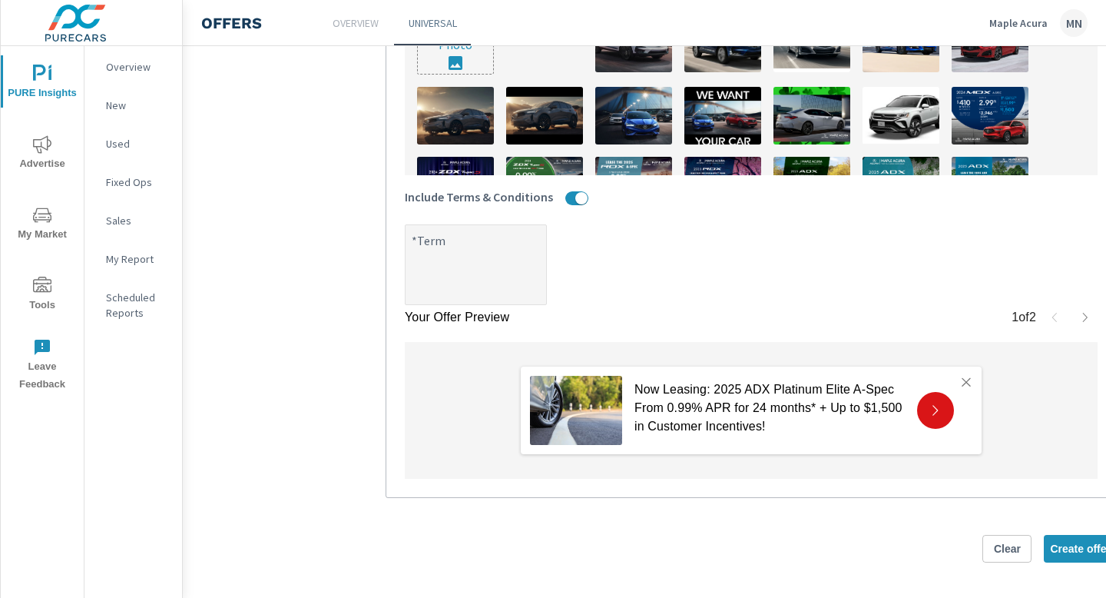
type textarea "*Terms"
type textarea "x"
type textarea "*Terms"
type textarea "x"
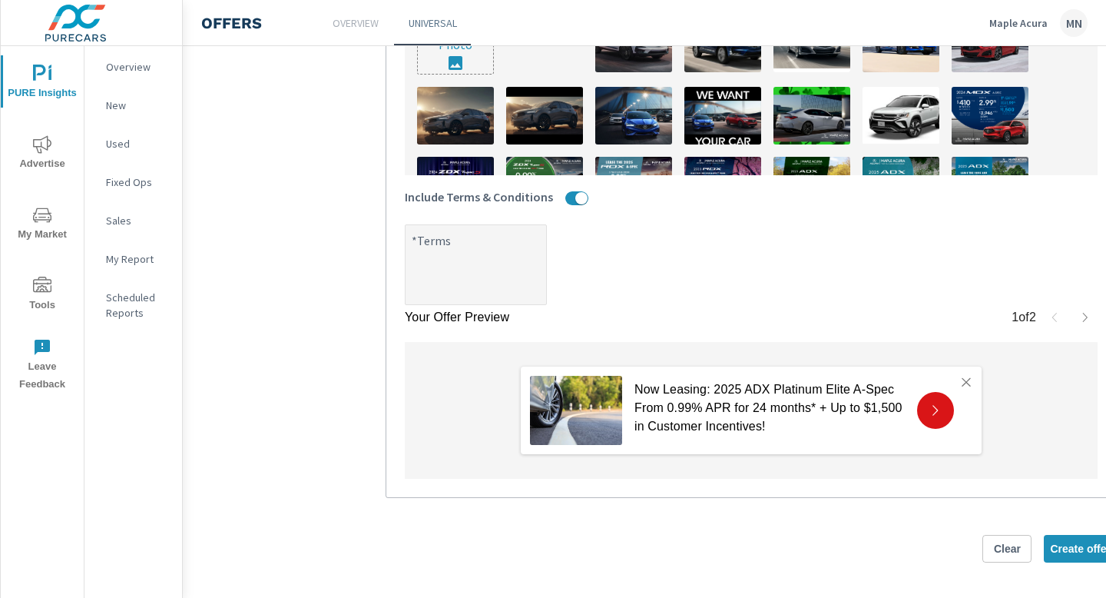
type textarea "x"
type textarea "*Terms a"
type textarea "x"
type textarea "*Terms an"
type textarea "x"
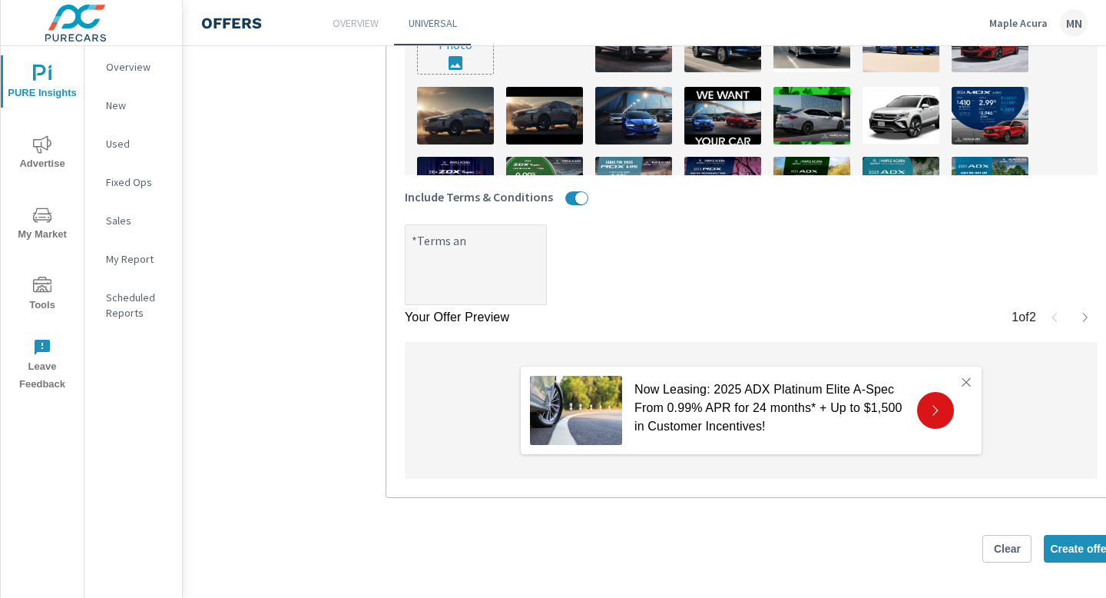
type textarea "x"
type textarea "*Terms and"
type textarea "x"
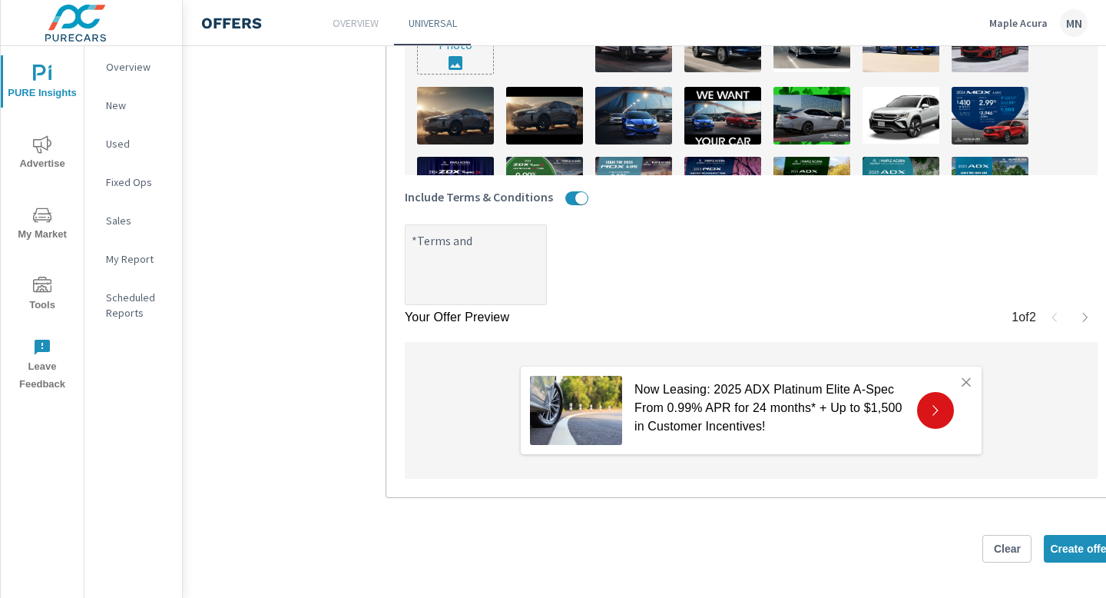
type textarea "*Terms and"
type textarea "x"
type textarea "*Terms and c"
type textarea "x"
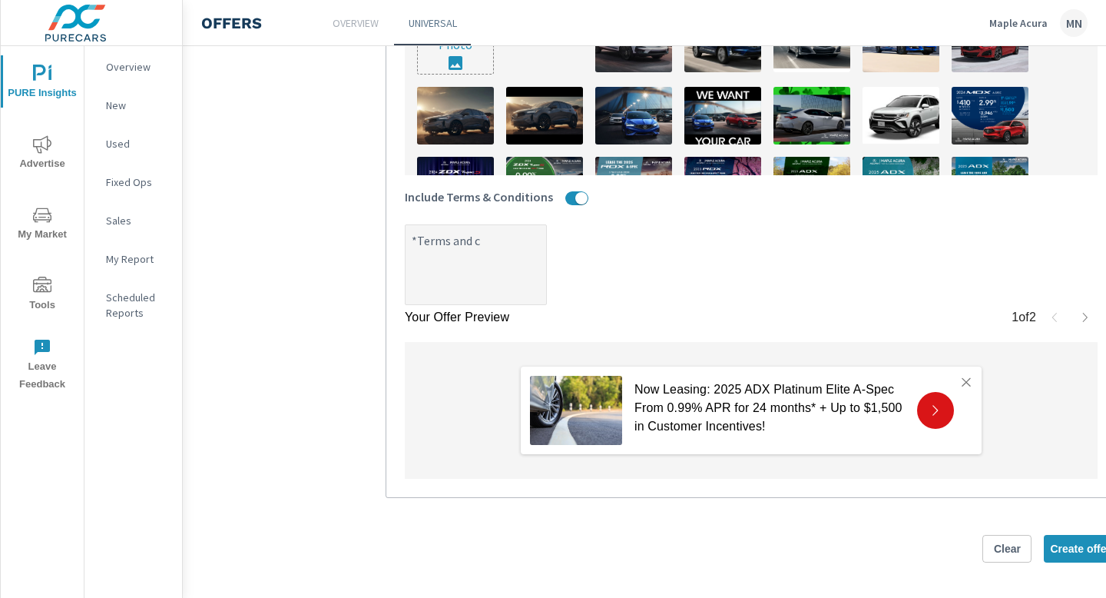
type textarea "x"
type textarea "*Terms and co"
type textarea "x"
type textarea "*Terms and con"
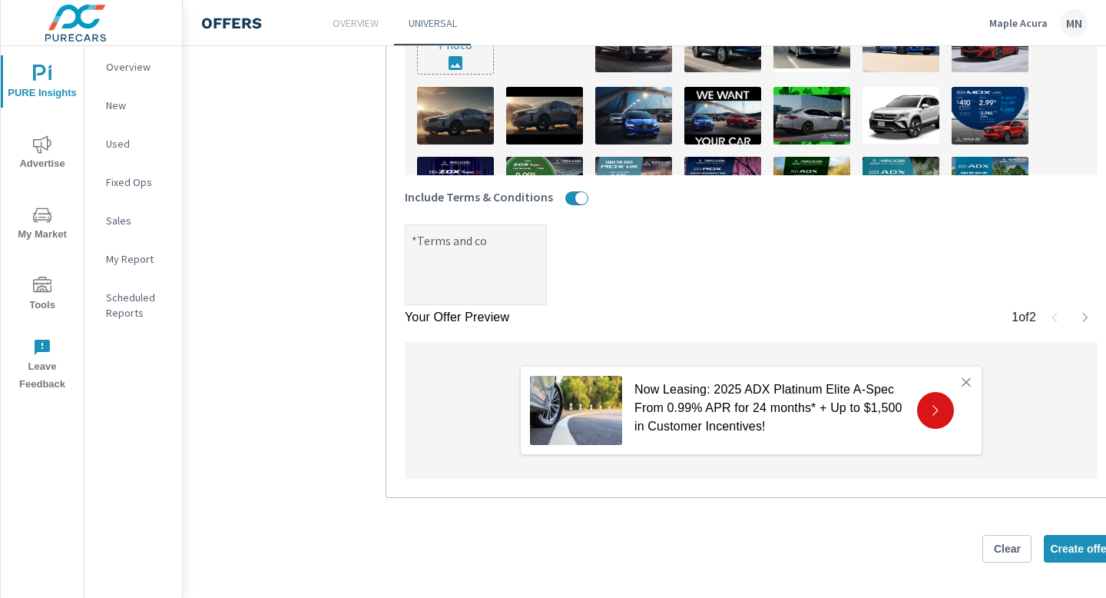
type textarea "x"
type textarea "*Terms and cond"
type textarea "x"
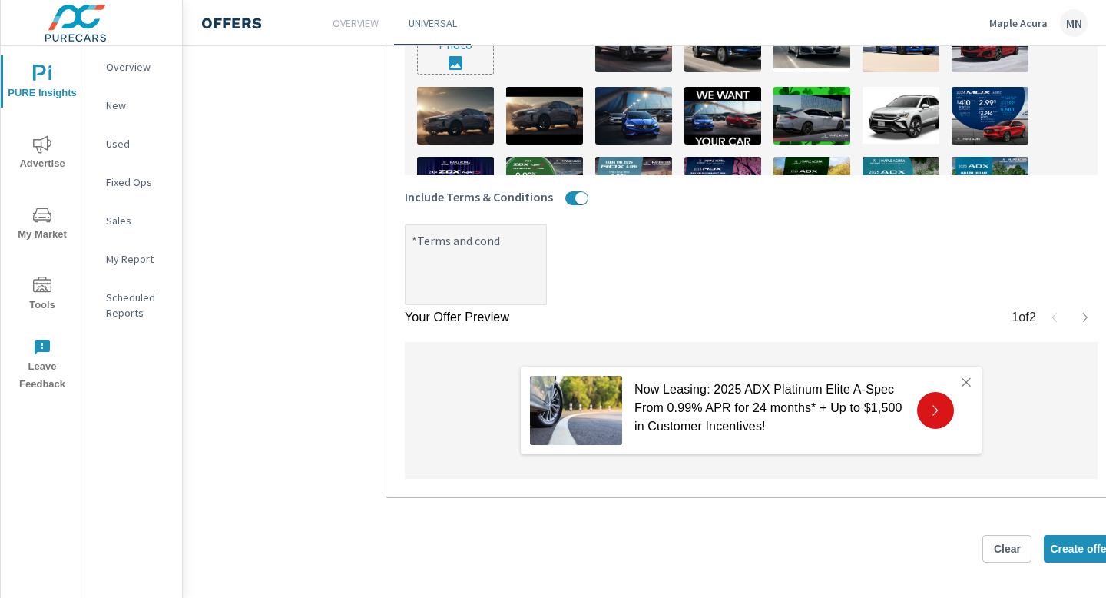
type textarea "*Terms and condi"
type textarea "x"
type textarea "*Terms and condit"
type textarea "x"
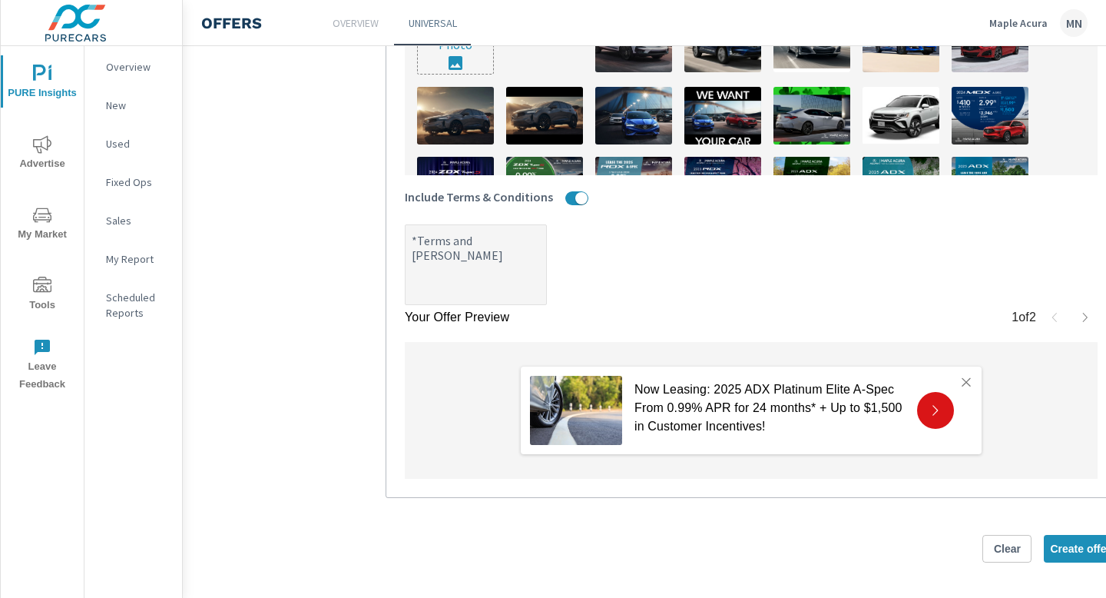
type textarea "*Terms and conditi"
type textarea "x"
type textarea "*Terms and conditio"
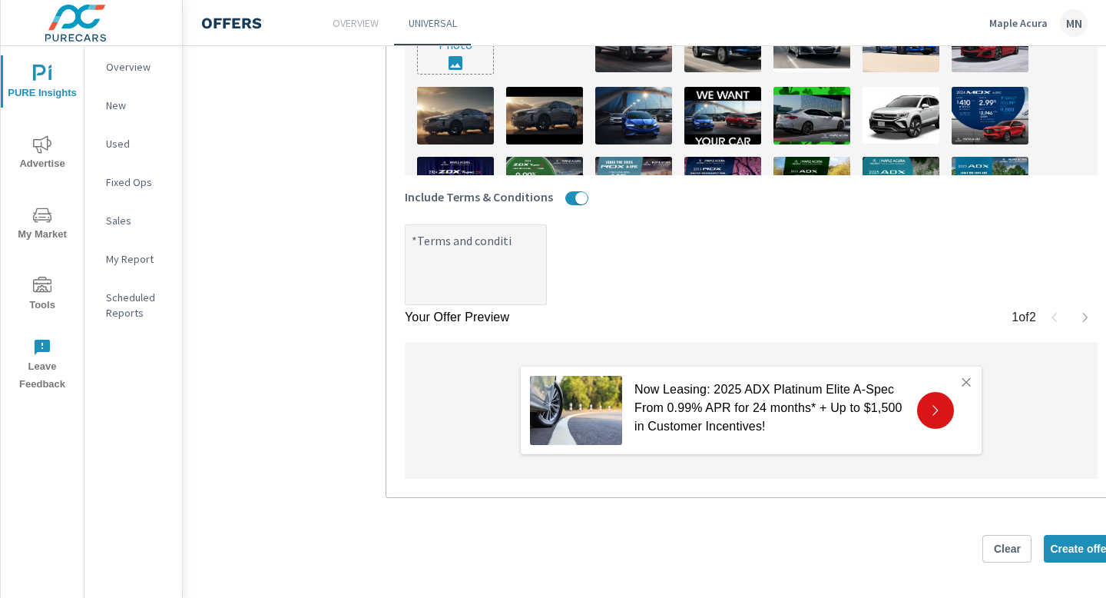
type textarea "x"
type textarea "*Terms and condition"
type textarea "x"
type textarea "*Terms and conditions"
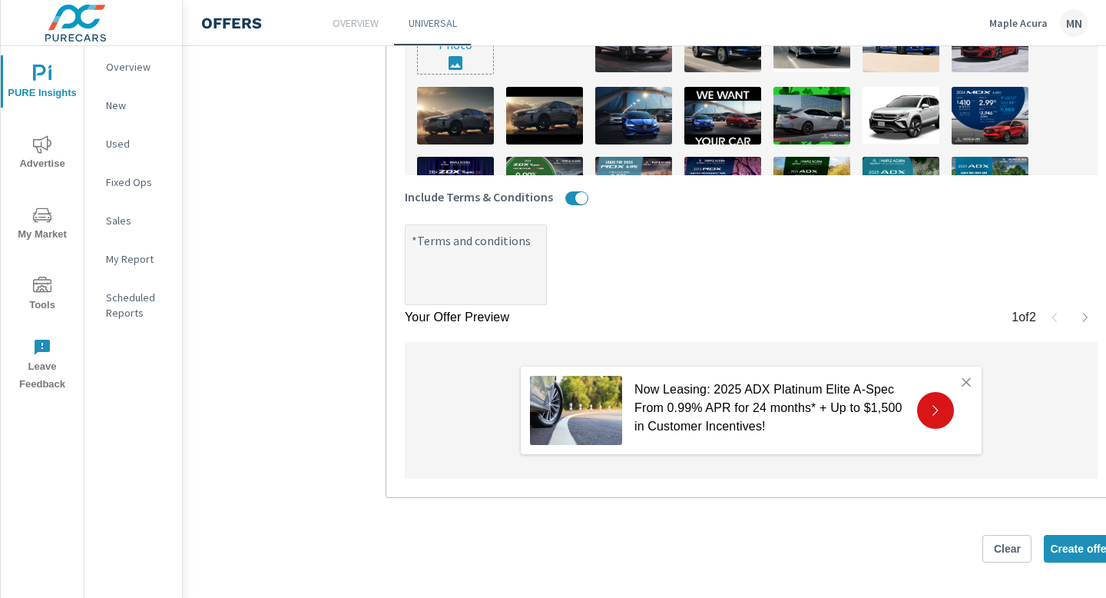
type textarea "x"
type textarea "*Terms and conditions"
type textarea "x"
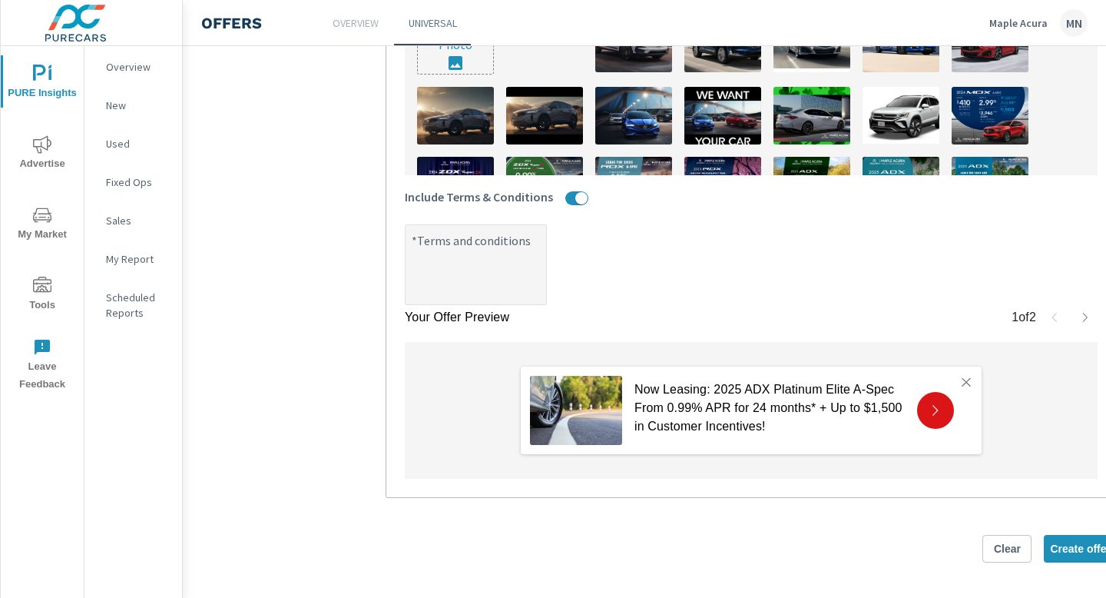
type textarea "x"
type textarea "*Terms and conditions a"
type textarea "x"
type textarea "*Terms and conditions ap"
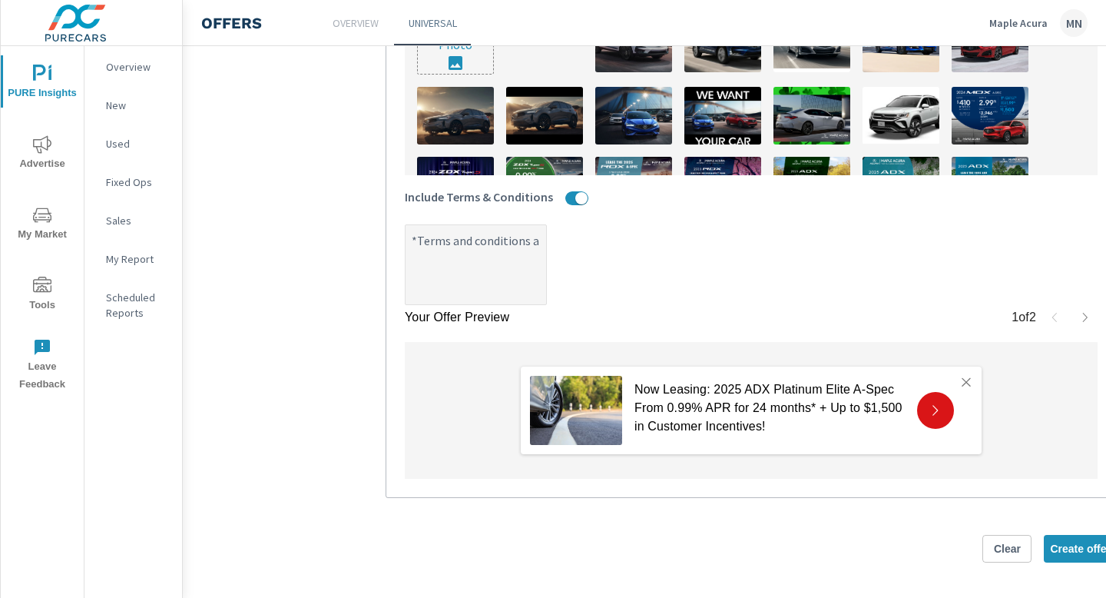
type textarea "x"
type textarea "*Terms and conditions app"
type textarea "x"
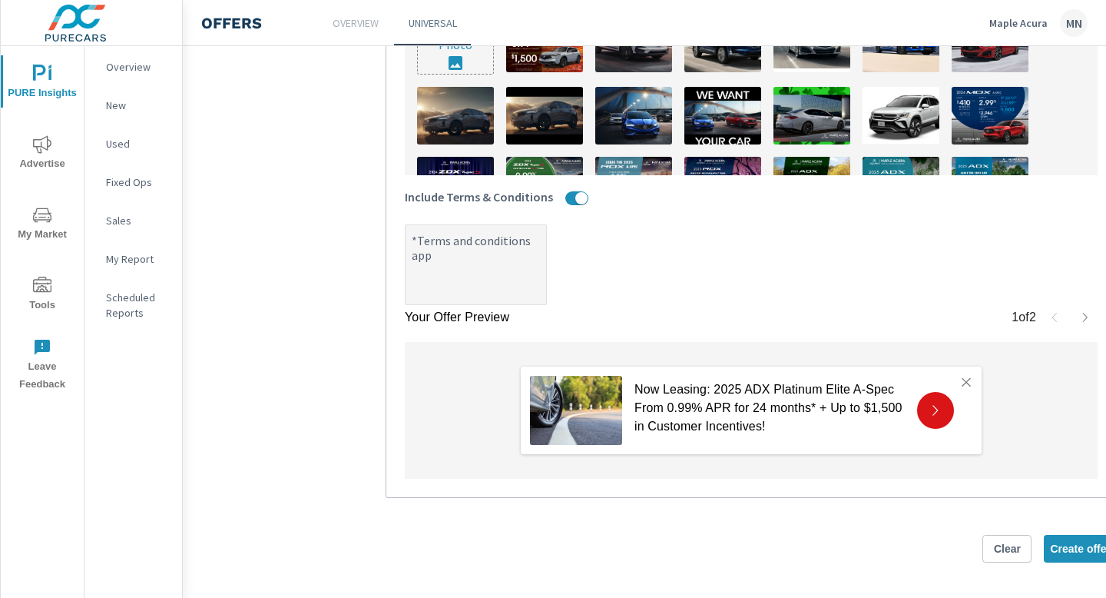
type textarea "*Terms and conditions appl"
type textarea "x"
type textarea "*Terms and conditions apply"
type textarea "x"
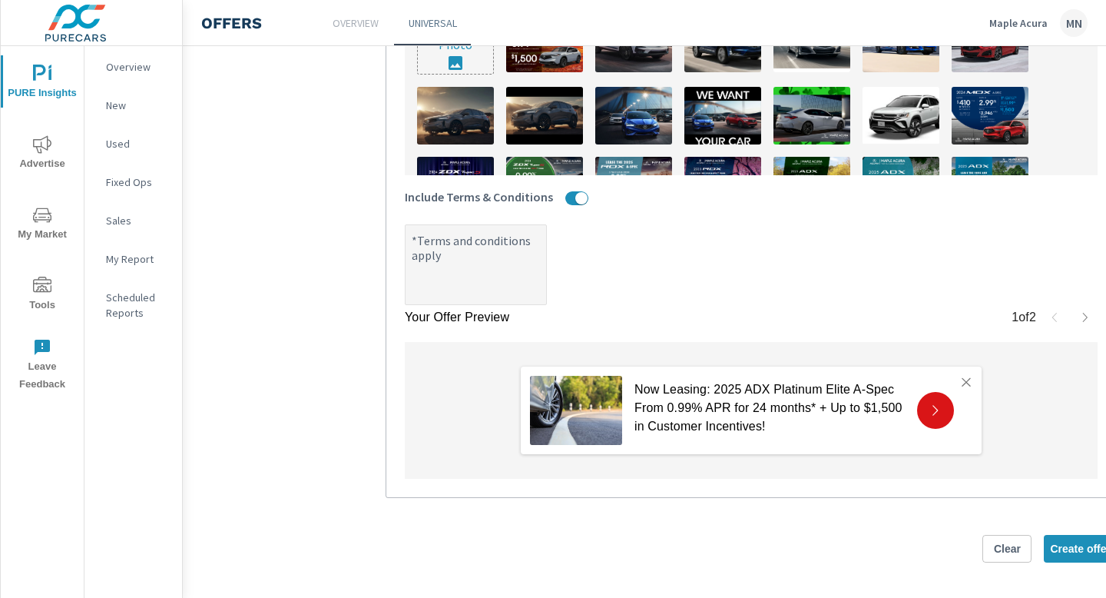
type textarea "x"
type textarea "*Terms and conditions apply."
type textarea "x"
type textarea "*Terms and conditions apply."
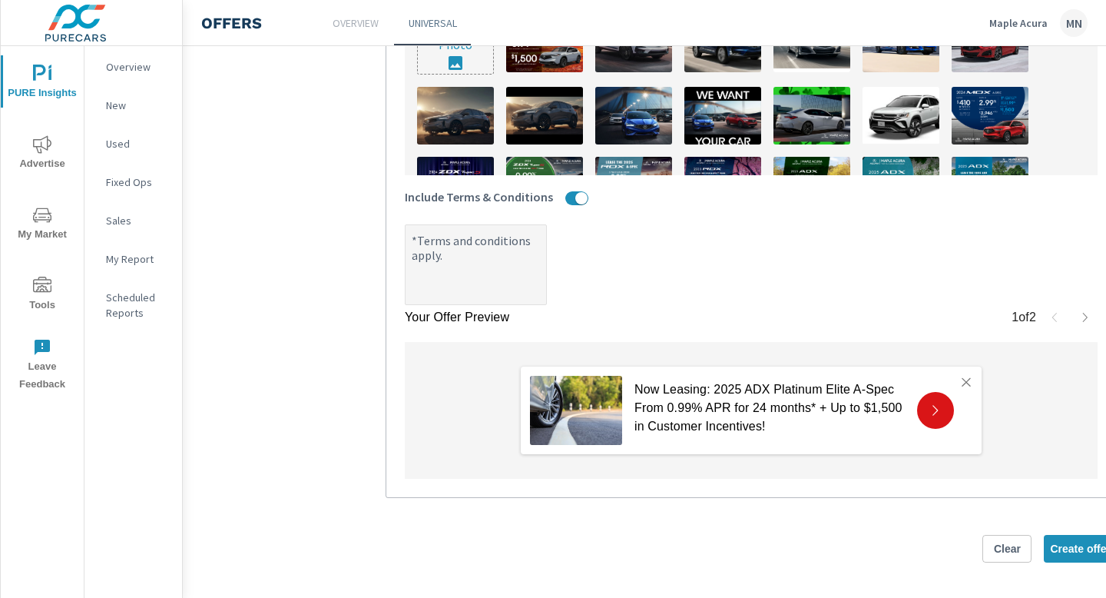
type textarea "x"
type textarea "*Terms and conditions apply. S"
type textarea "x"
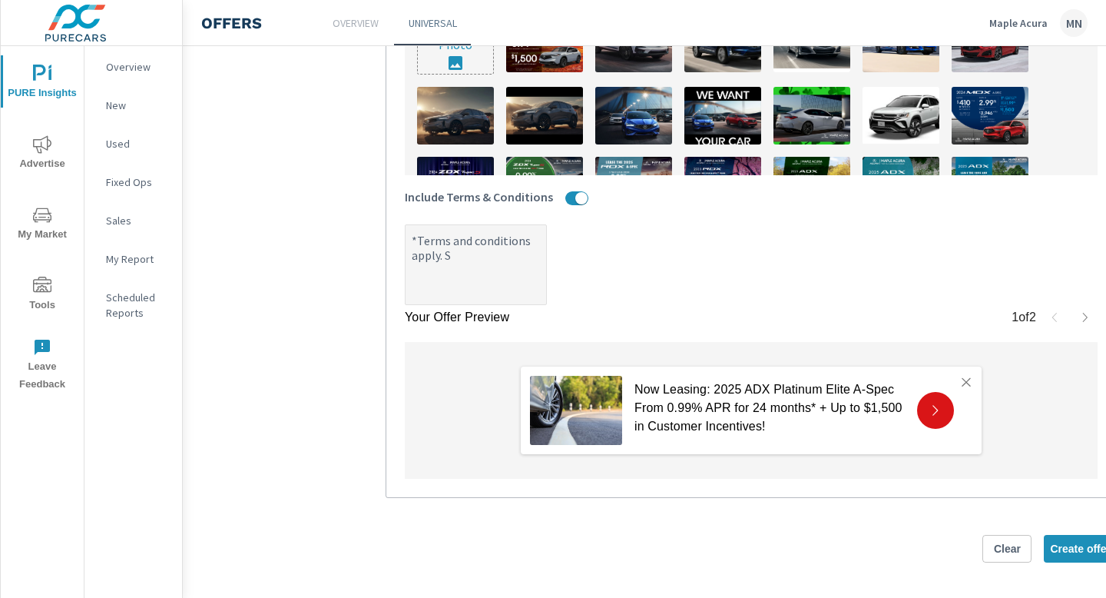
type textarea "*Terms and conditions apply. Sr"
type textarea "x"
type textarea "*Terms and conditions apply. S"
type textarea "x"
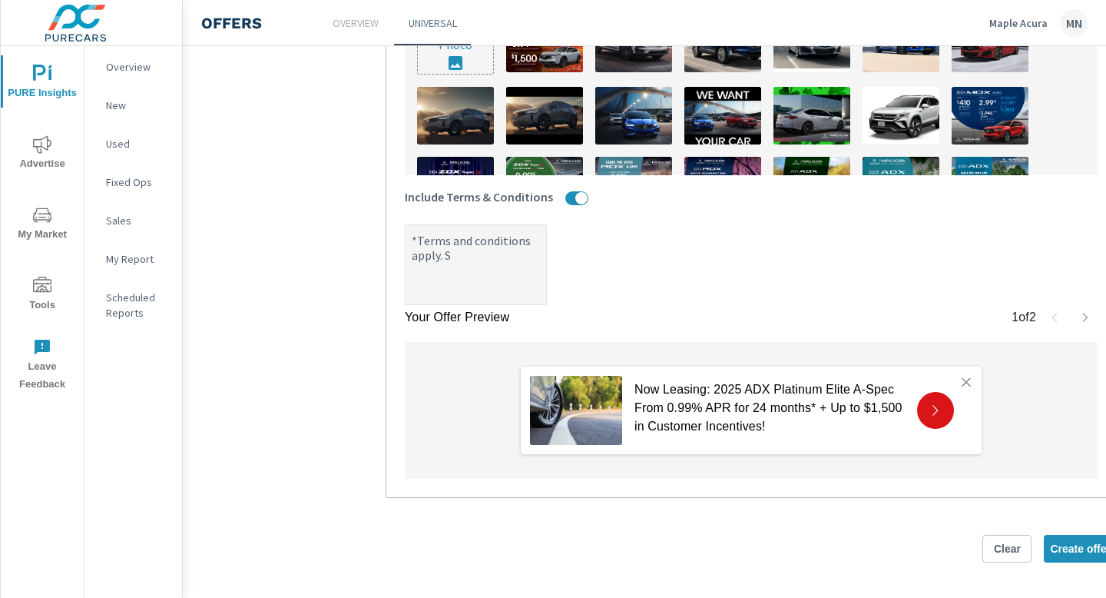
type textarea "x"
type textarea "*Terms and conditions apply. Se"
type textarea "x"
type textarea "*Terms and conditions apply. See"
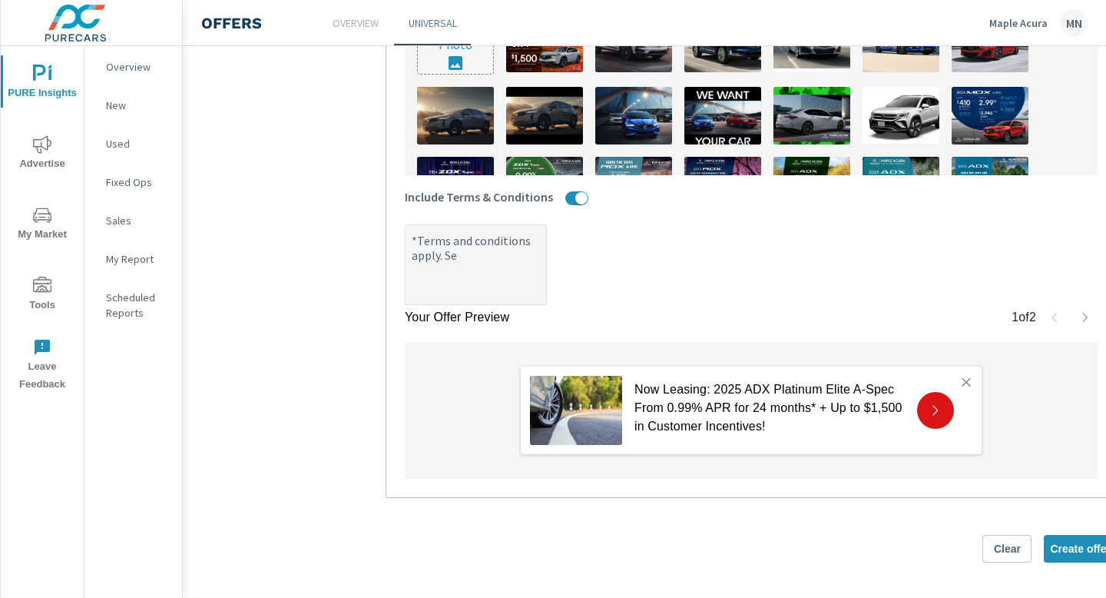
type textarea "x"
type textarea "*Terms and conditions apply. See"
type textarea "x"
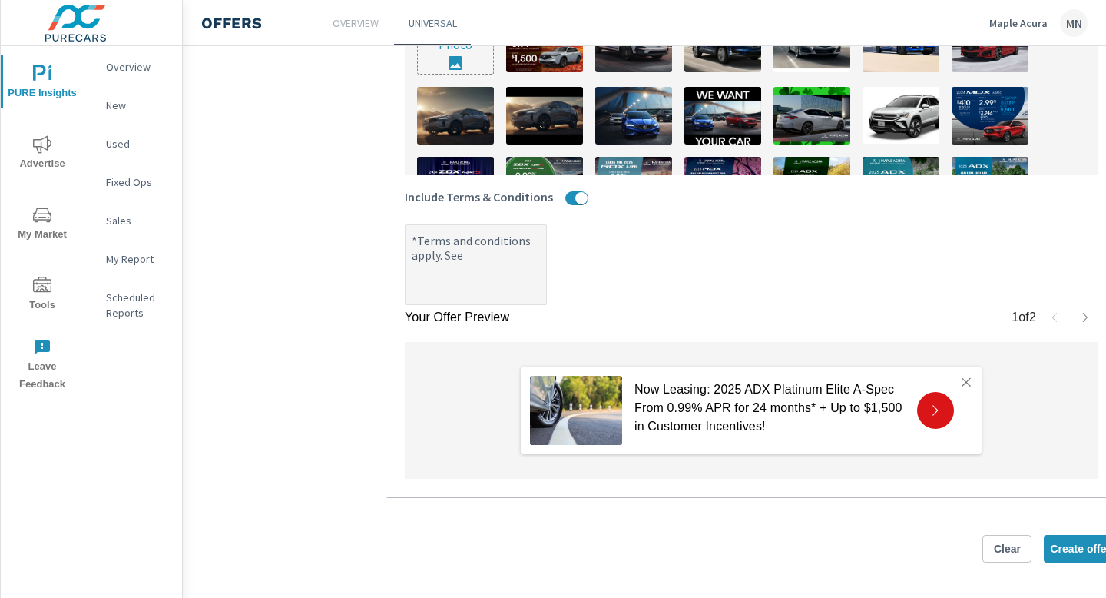
type textarea "*Terms and conditions apply. See d"
type textarea "x"
type textarea "*Terms and conditions apply. See de"
type textarea "x"
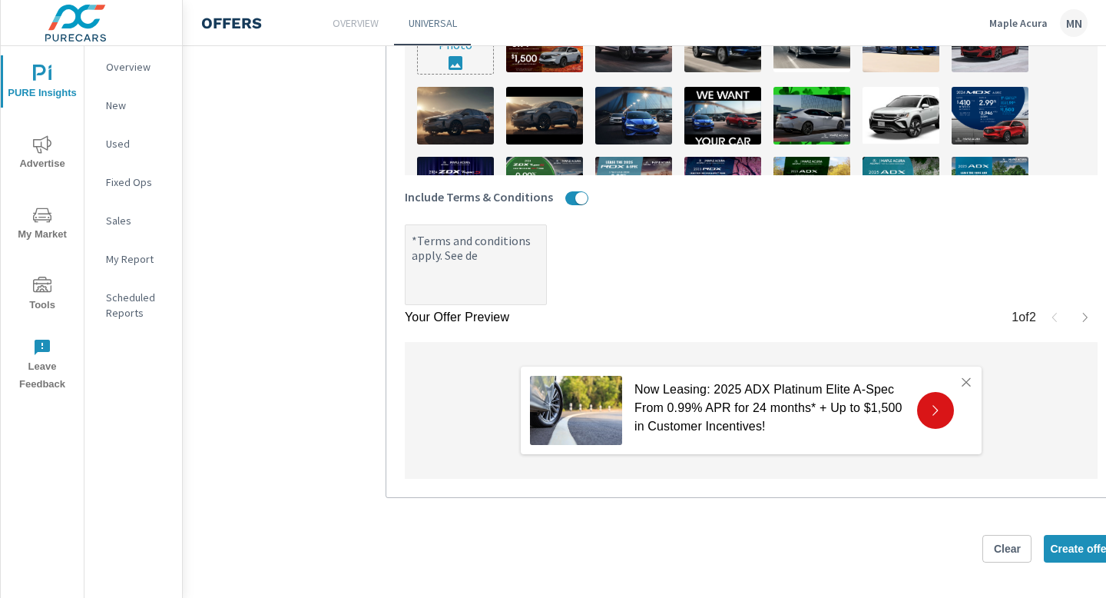
type textarea "x"
type textarea "*Terms and conditions apply. See dea"
type textarea "x"
type textarea "*Terms and conditions apply. See deal"
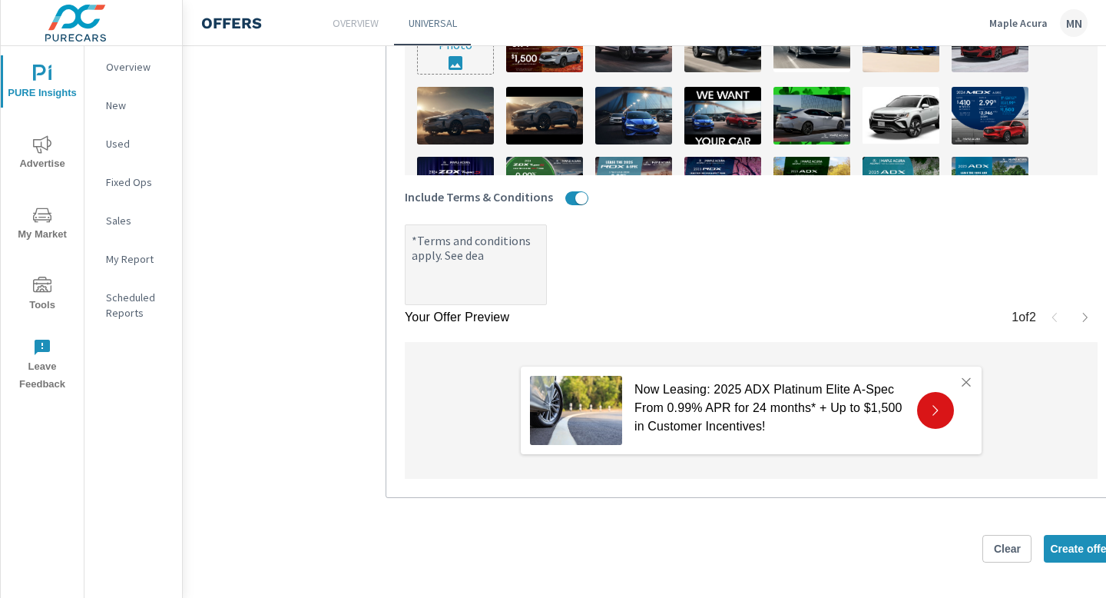
type textarea "x"
type textarea "*Terms and conditions apply. See deale"
type textarea "x"
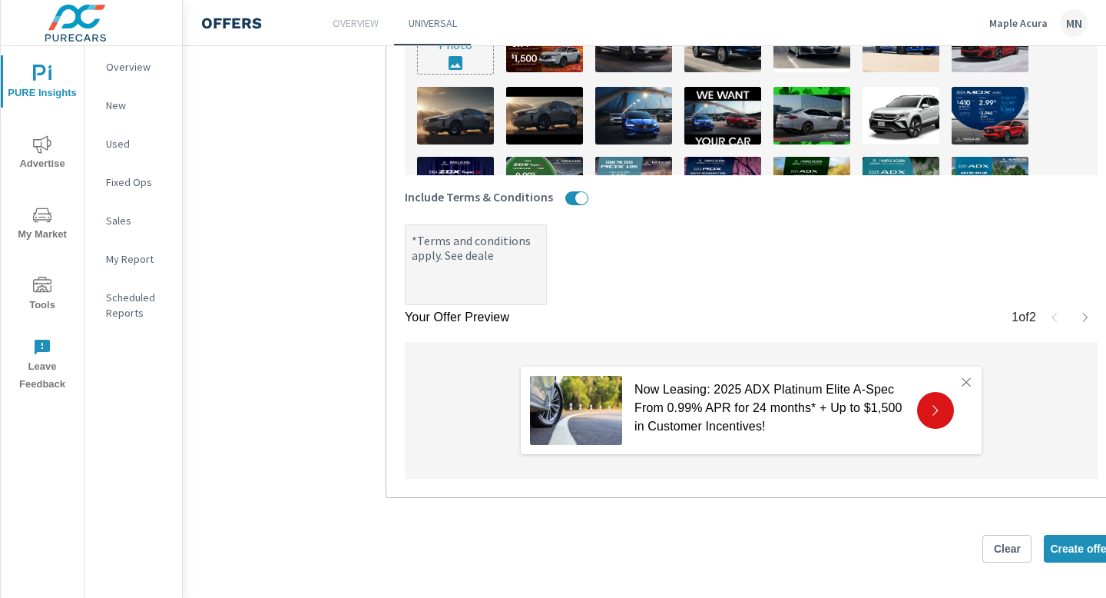
type textarea "*Terms and conditions apply. See dealer"
type textarea "x"
type textarea "*Terms and conditions apply. See dealers"
type textarea "x"
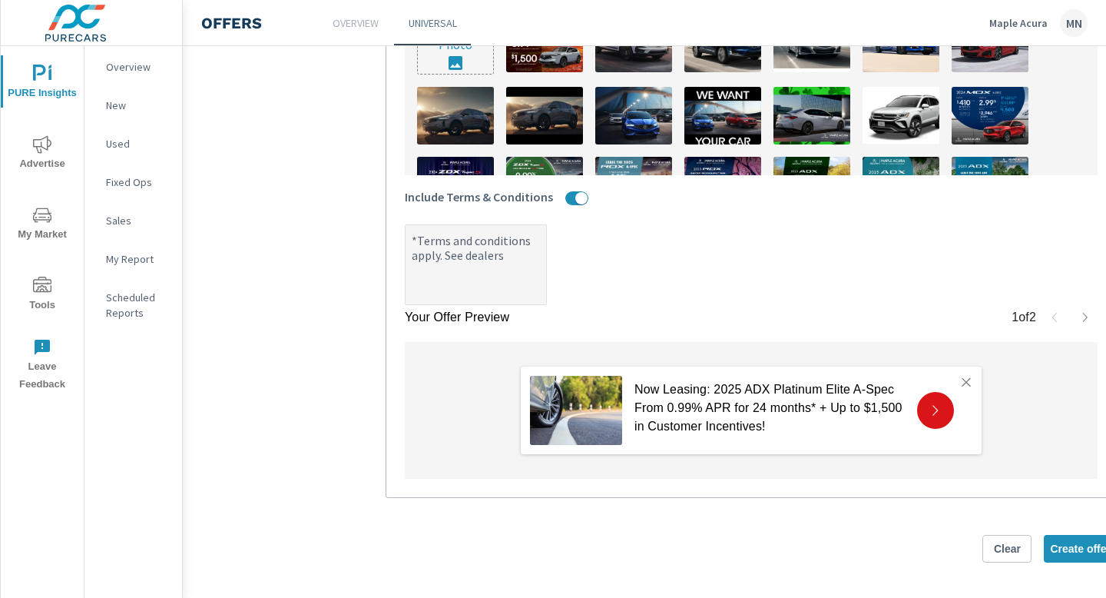
type textarea "*Terms and conditions apply. See dealersh"
type textarea "x"
type textarea "*Terms and conditions apply. See dealershi"
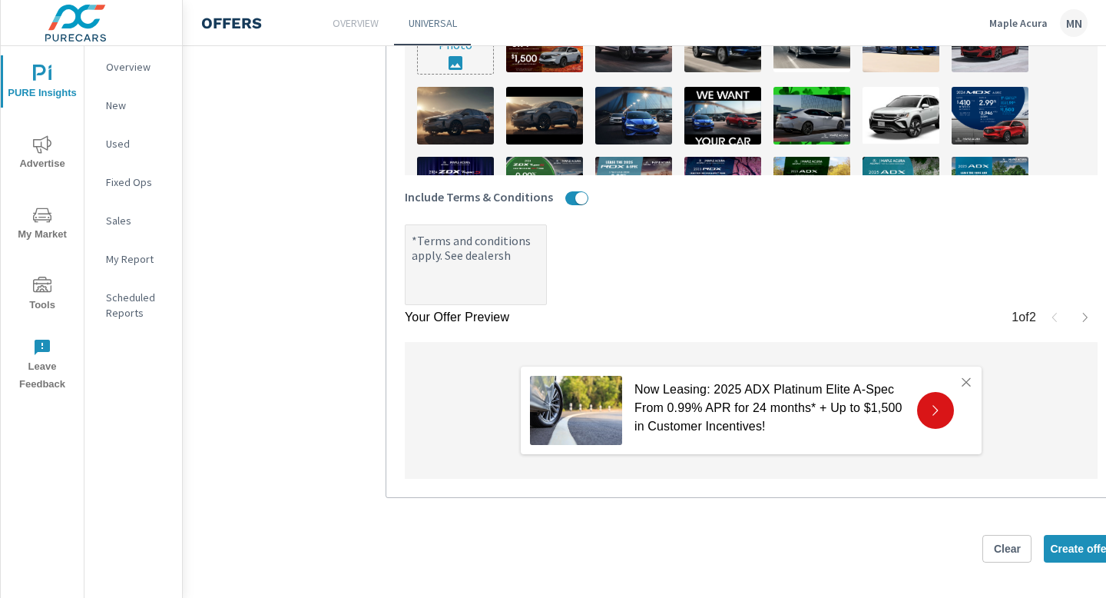
type textarea "x"
type textarea "*Terms and conditions apply. See dealership"
type textarea "x"
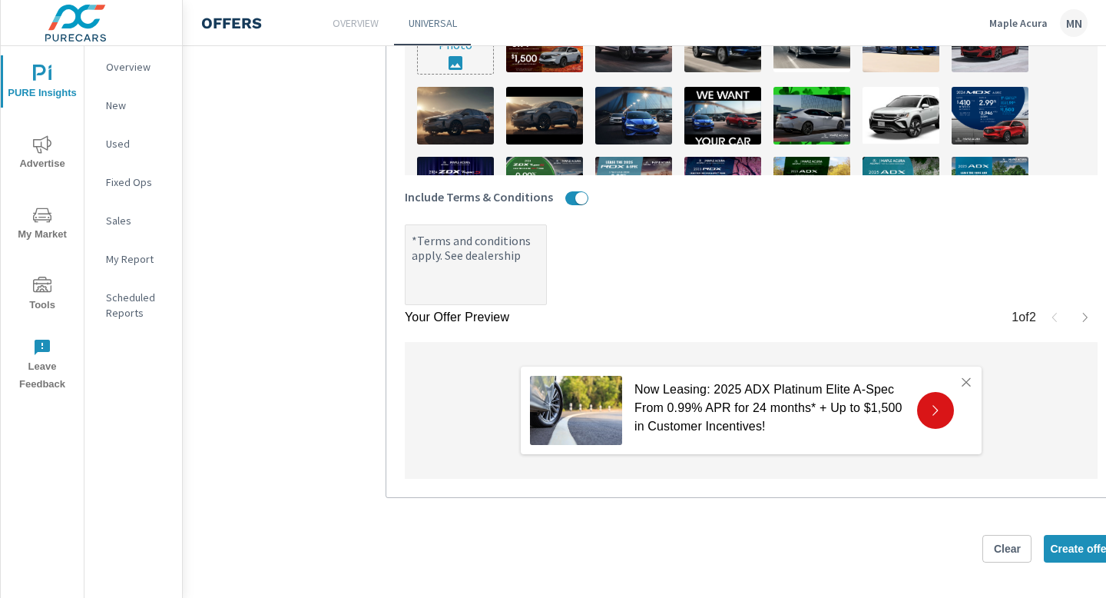
type textarea "*Terms and conditions apply. See dealership"
type textarea "x"
type textarea "*Terms and conditions apply. See dealership f"
type textarea "x"
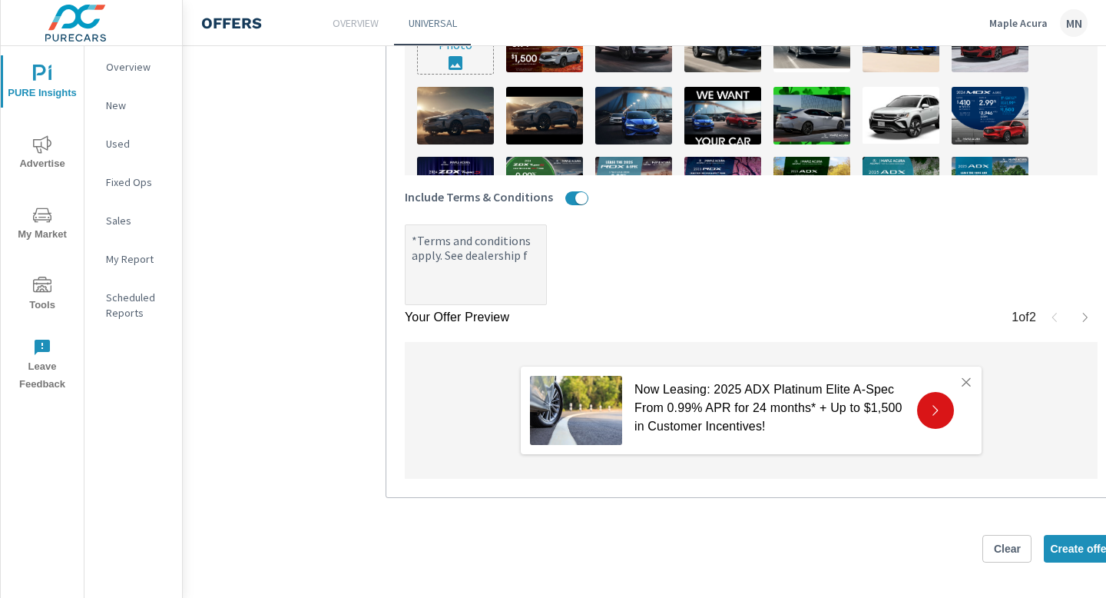
type textarea "*Terms and conditions apply. See dealership fo"
type textarea "x"
type textarea "*Terms and conditions apply. See dealership for"
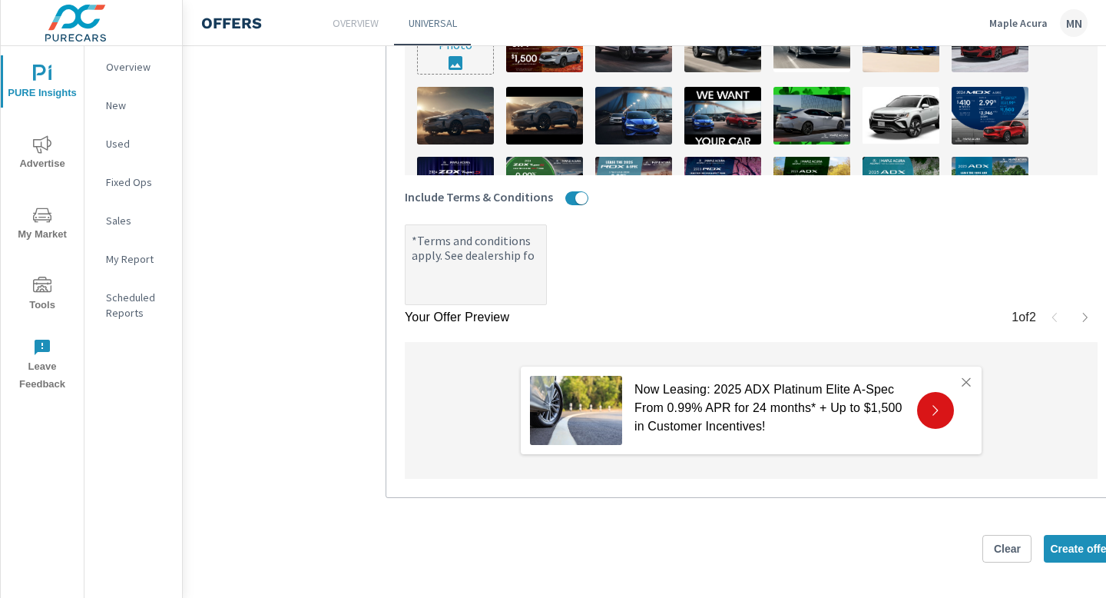
type textarea "x"
type textarea "*Terms and conditions apply. See dealership for"
type textarea "x"
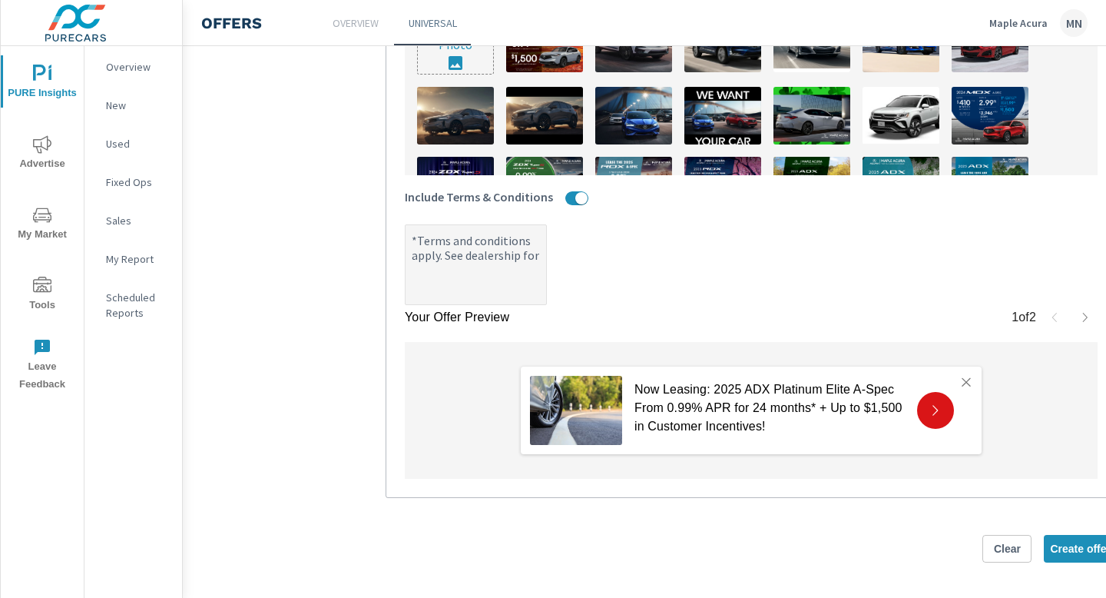
type textarea "*Terms and conditions apply. See dealership for d"
type textarea "x"
type textarea "*Terms and conditions apply. See dealership for de"
type textarea "x"
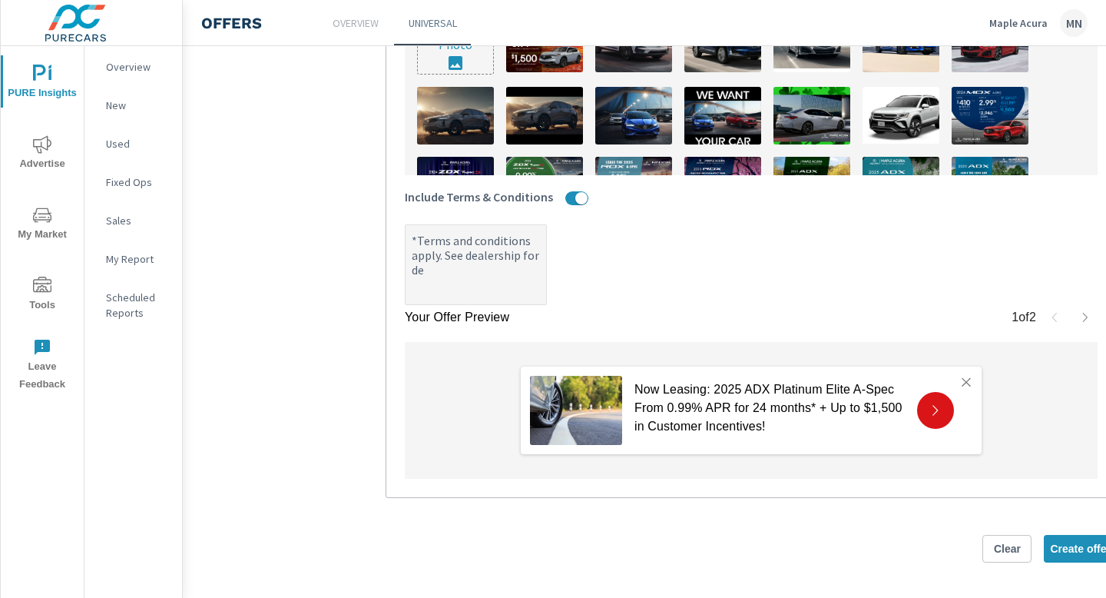
type textarea "x"
type textarea "*Terms and conditions apply. See dealership for det"
type textarea "x"
type textarea "*Terms and conditions apply. See dealership for deta"
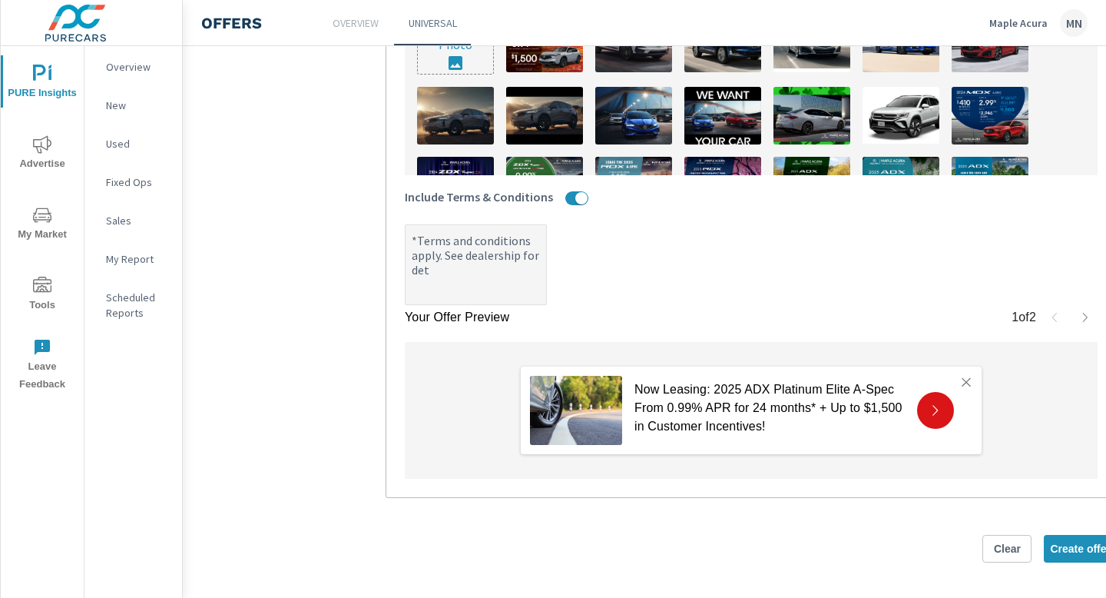
type textarea "x"
type textarea "*Terms and conditions apply. See dealership for detai"
type textarea "x"
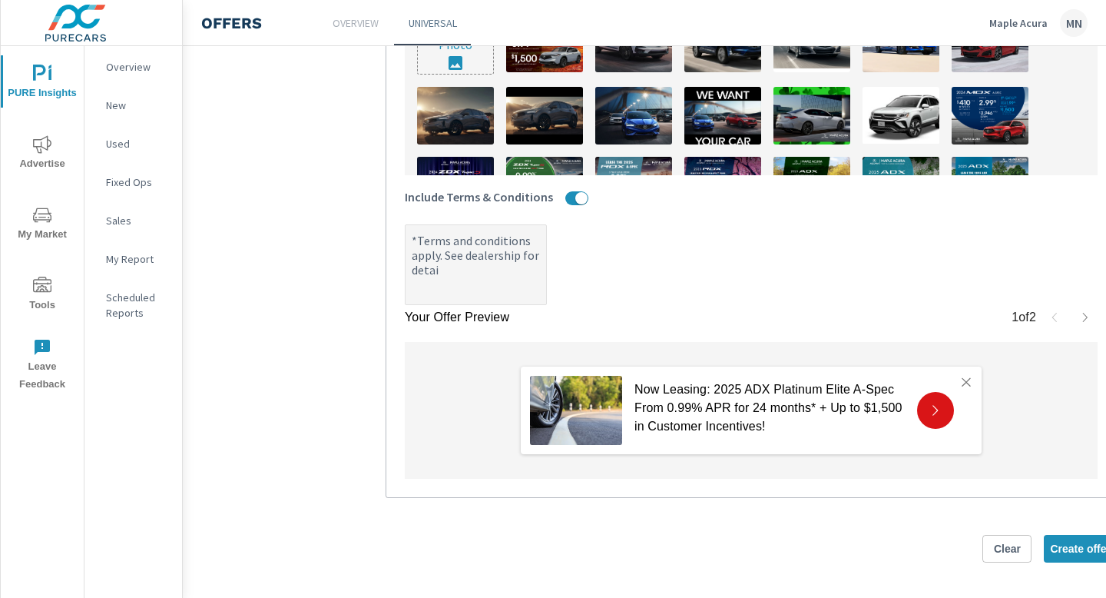
type textarea "*Terms and conditions apply. See dealership for detail"
type textarea "x"
type textarea "*Terms and conditions apply. See dealership for details"
type textarea "x"
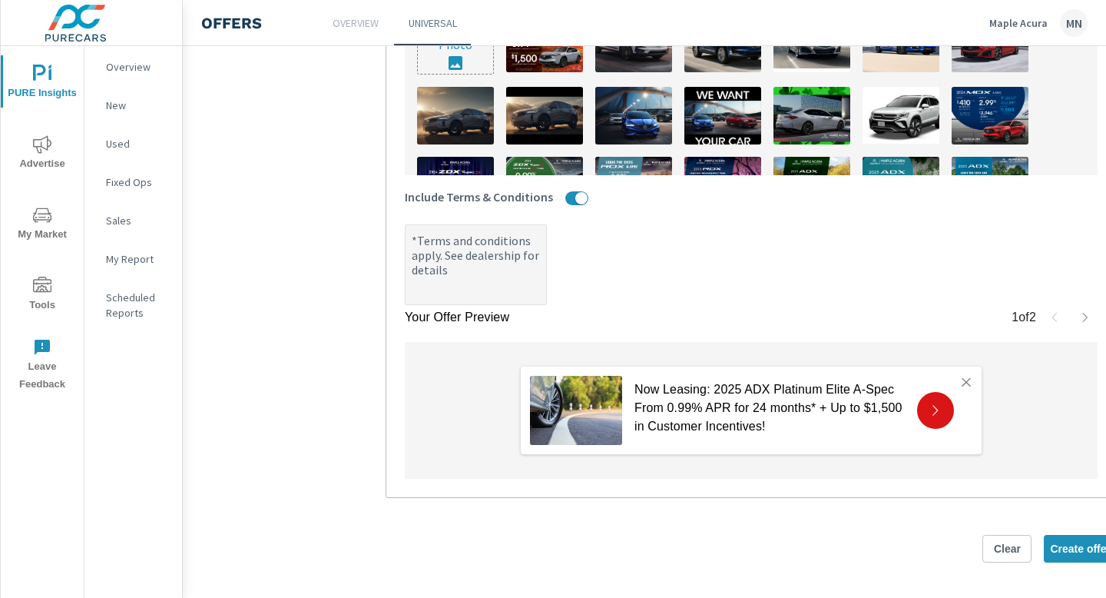
type textarea "x"
type textarea "*Terms and conditions apply. See dealership for details."
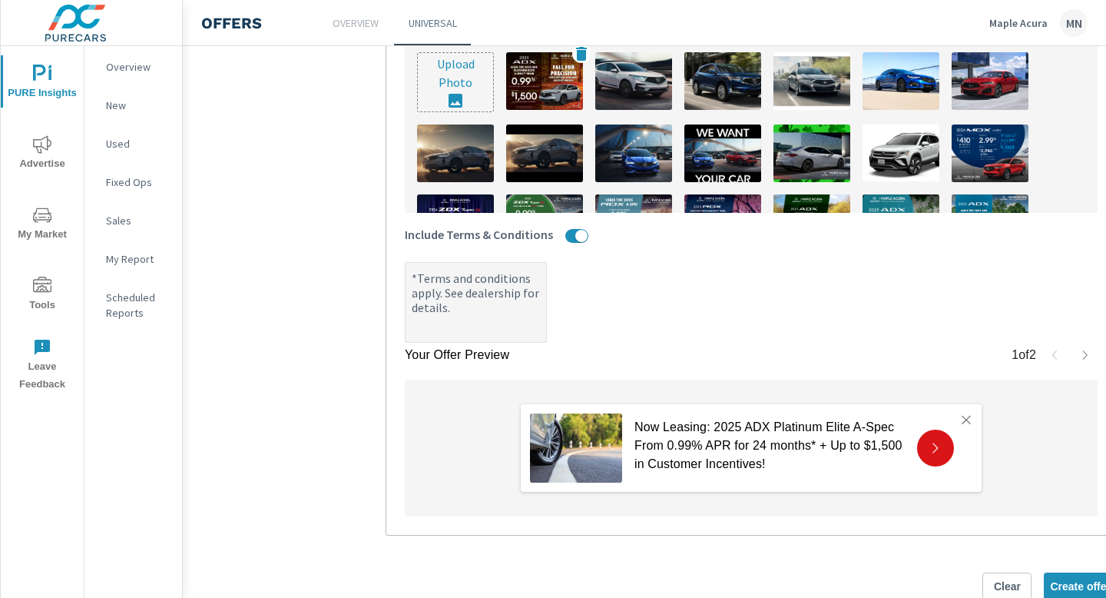
click at [545, 86] on img at bounding box center [544, 81] width 77 height 58
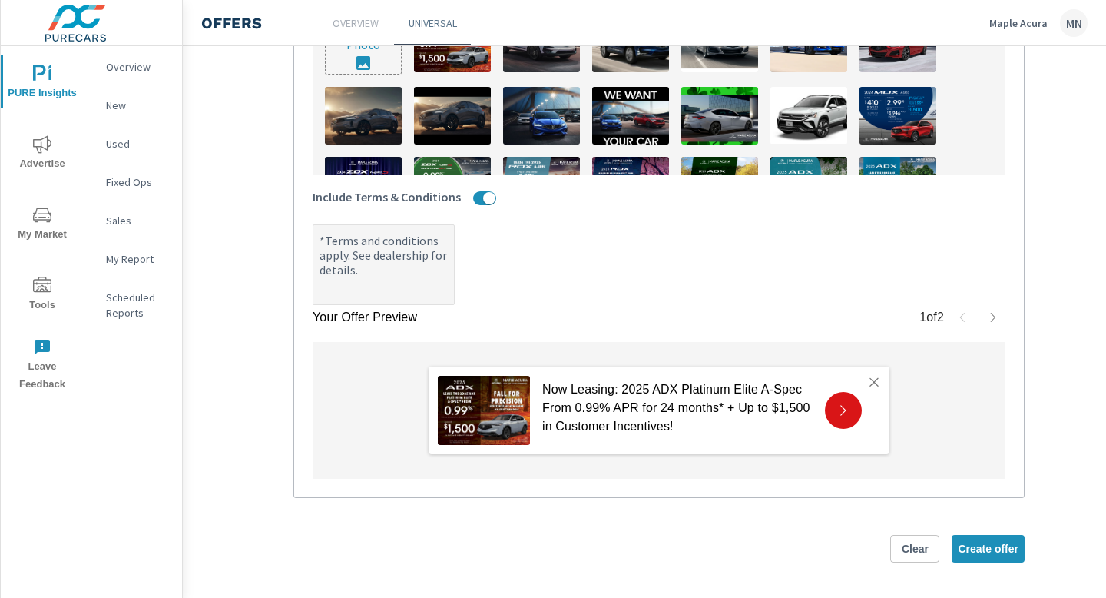
scroll to position [630, 214]
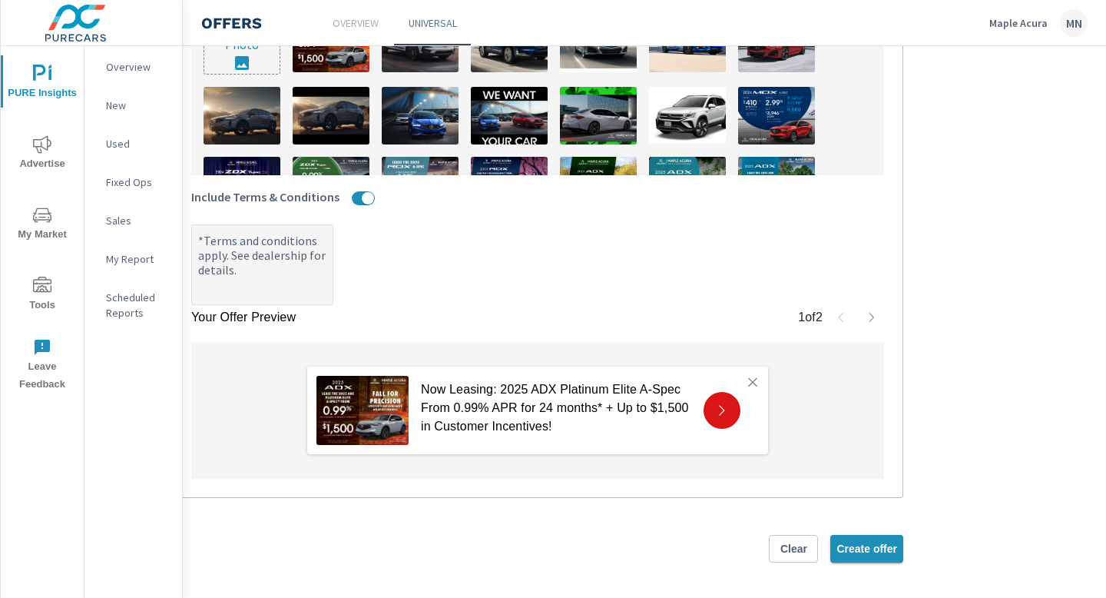
click at [863, 550] on span "Create offer" at bounding box center [867, 549] width 61 height 14
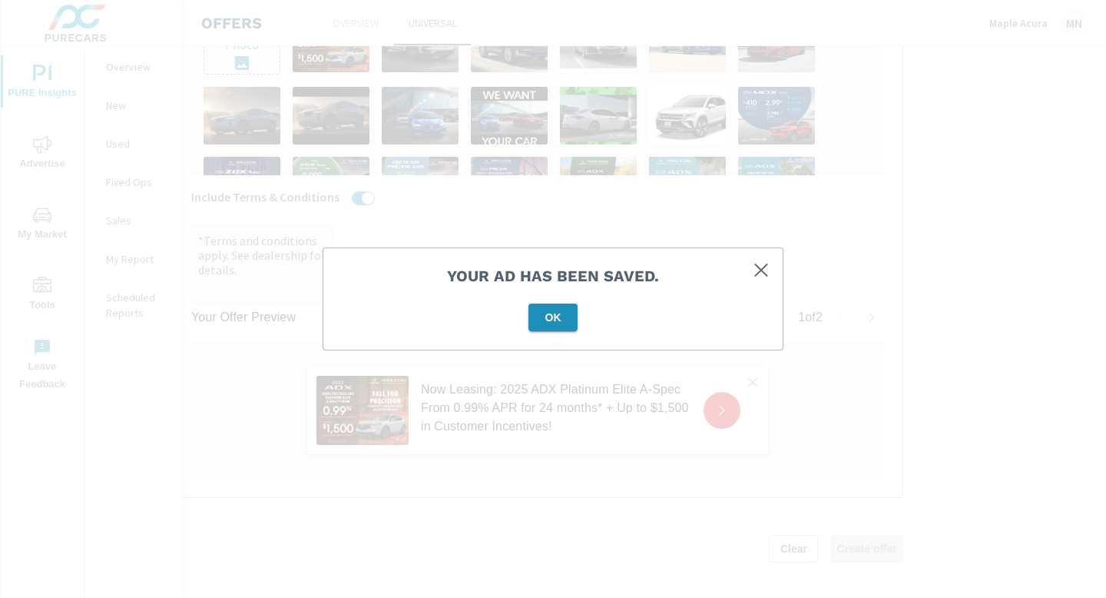
click at [575, 314] on button "OK" at bounding box center [553, 317] width 49 height 28
